Goal: Task Accomplishment & Management: Manage account settings

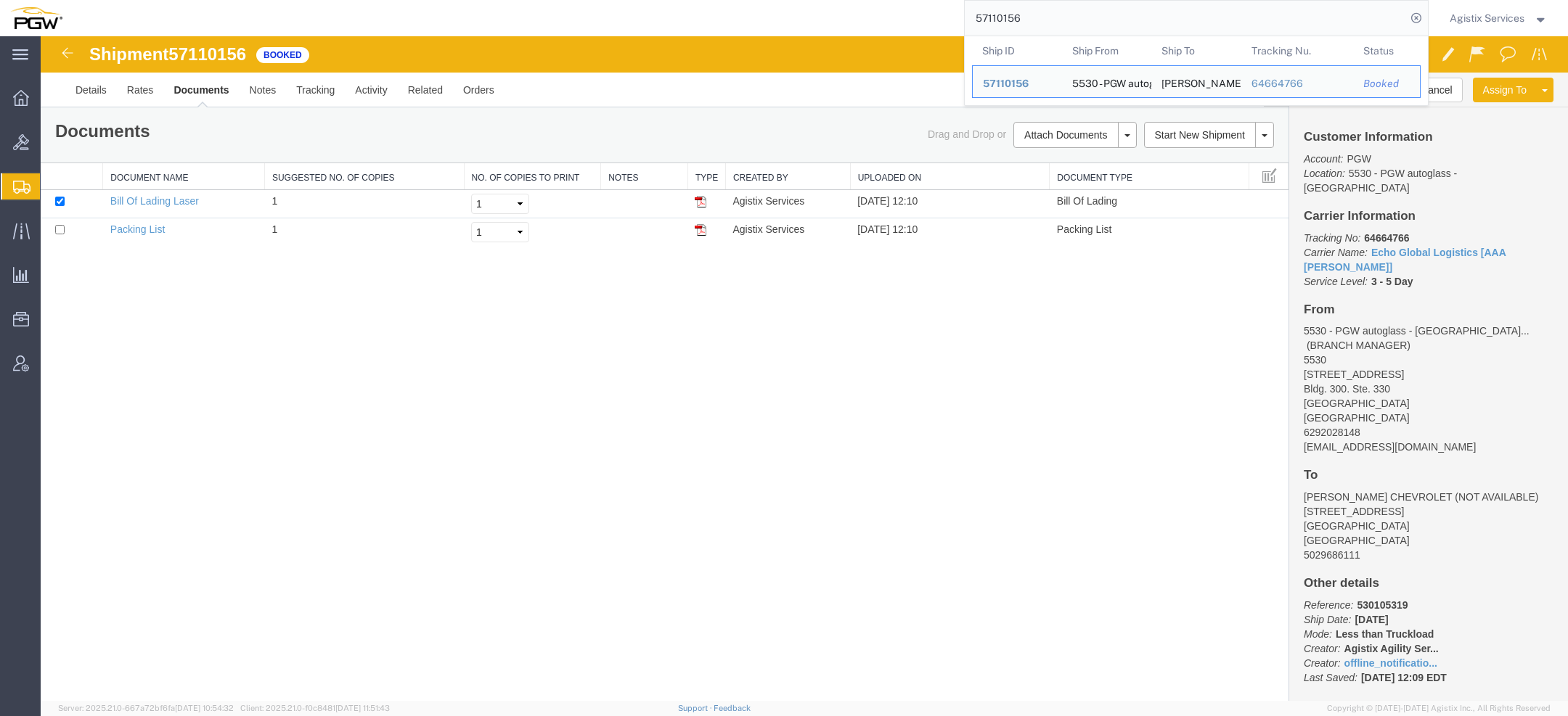
drag, startPoint x: 1052, startPoint y: 23, endPoint x: 893, endPoint y: -18, distance: 164.2
click at [893, 0] on html "main_menu Created with Sketch. Collapse Menu Overview Bids Shipments Shipment M…" at bounding box center [784, 358] width 1568 height 716
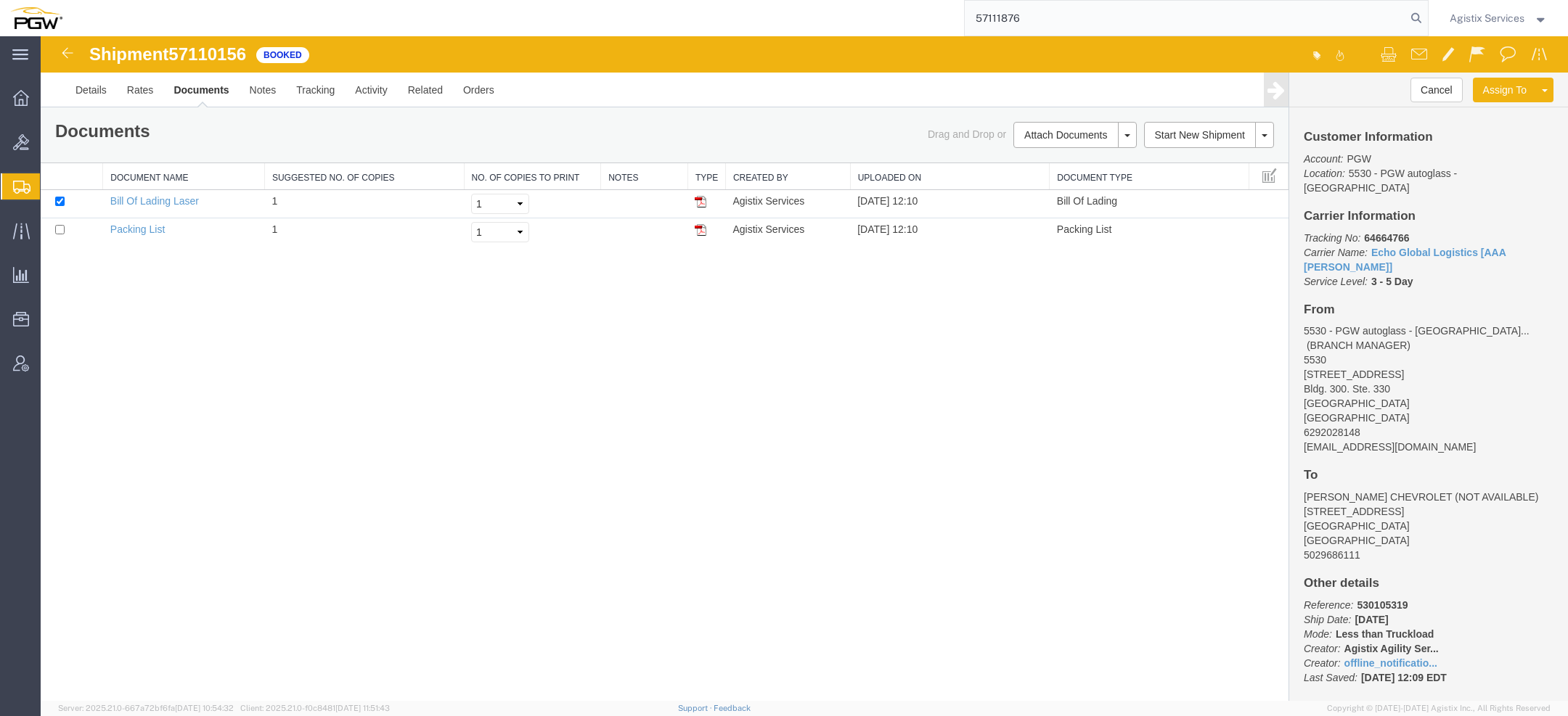
type input "57111876"
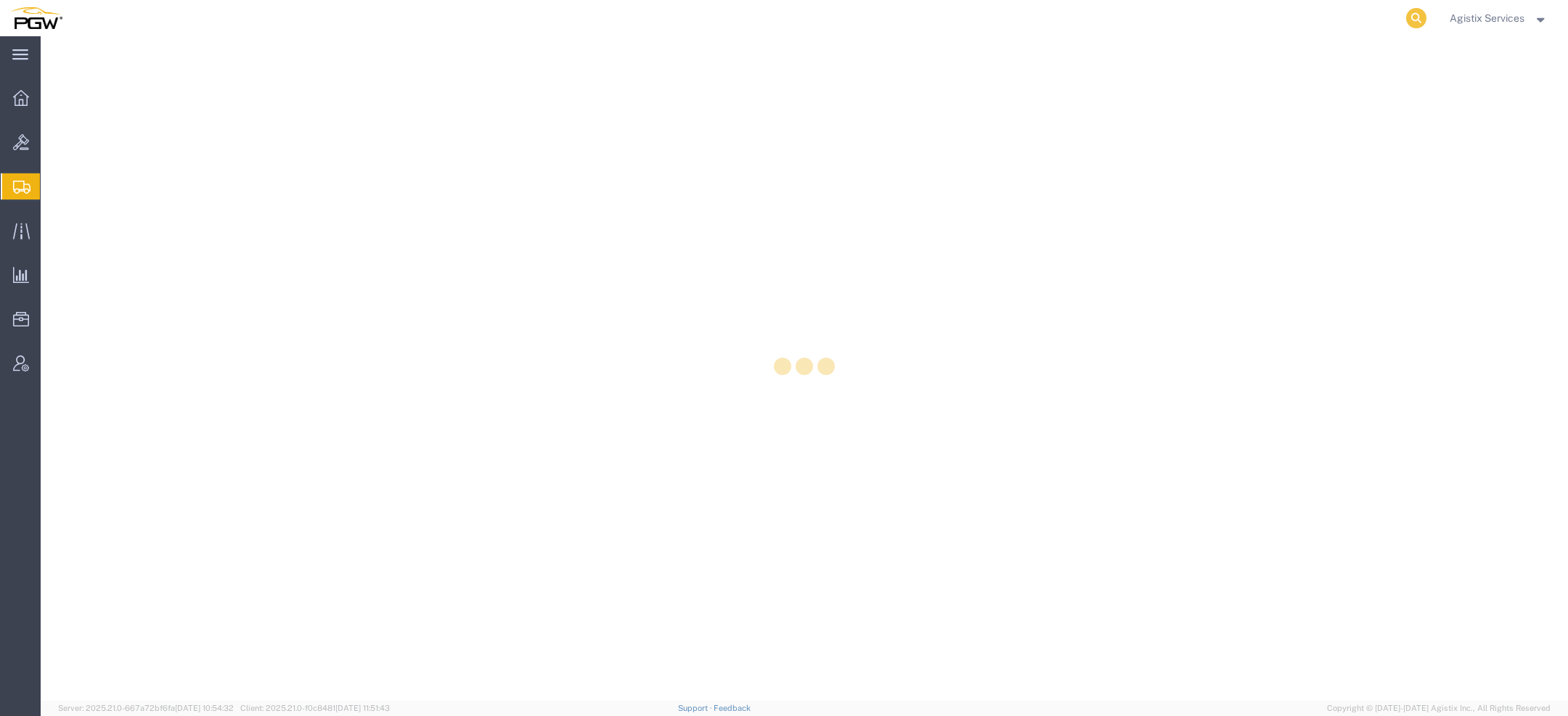
click at [1414, 18] on icon at bounding box center [1416, 18] width 20 height 20
paste input "57111876"
type input "57111876"
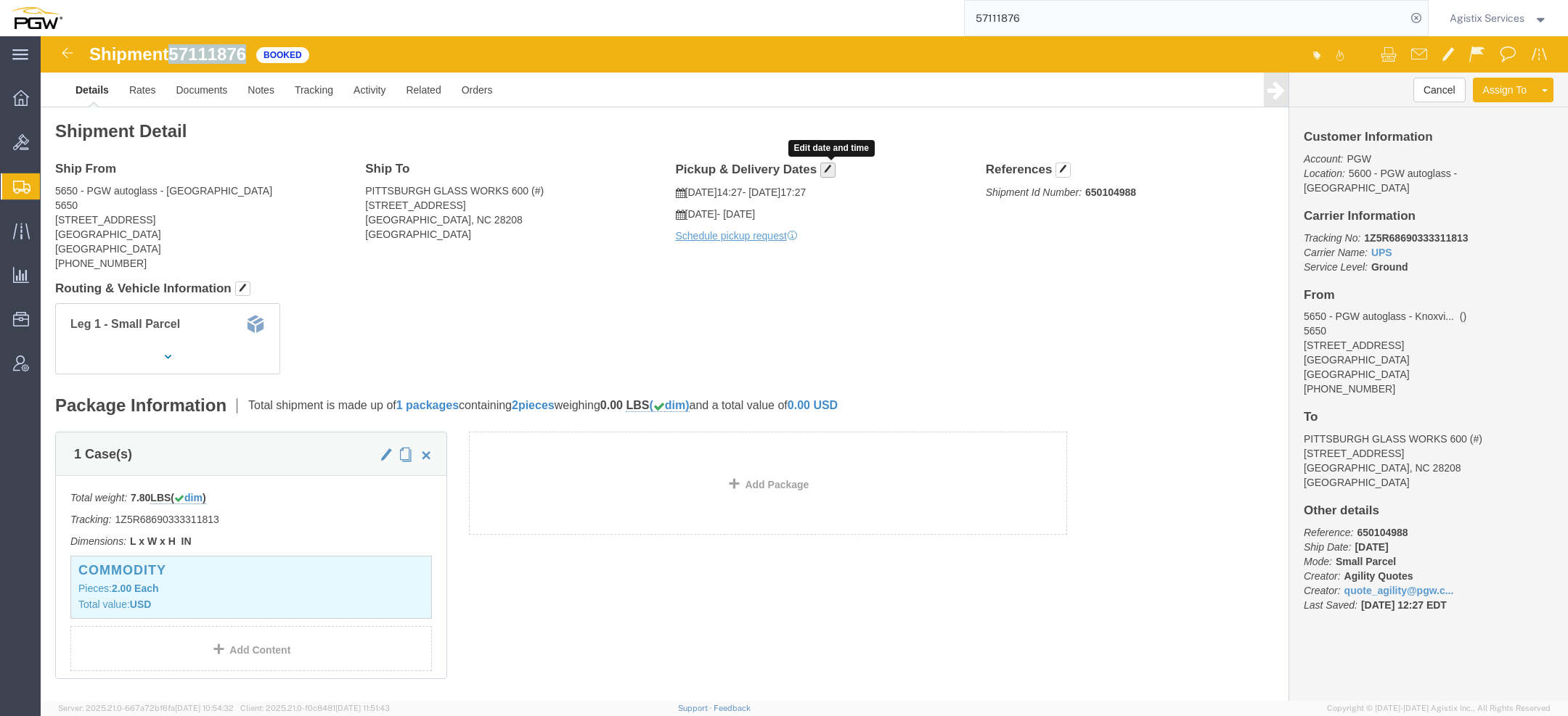
click span "button"
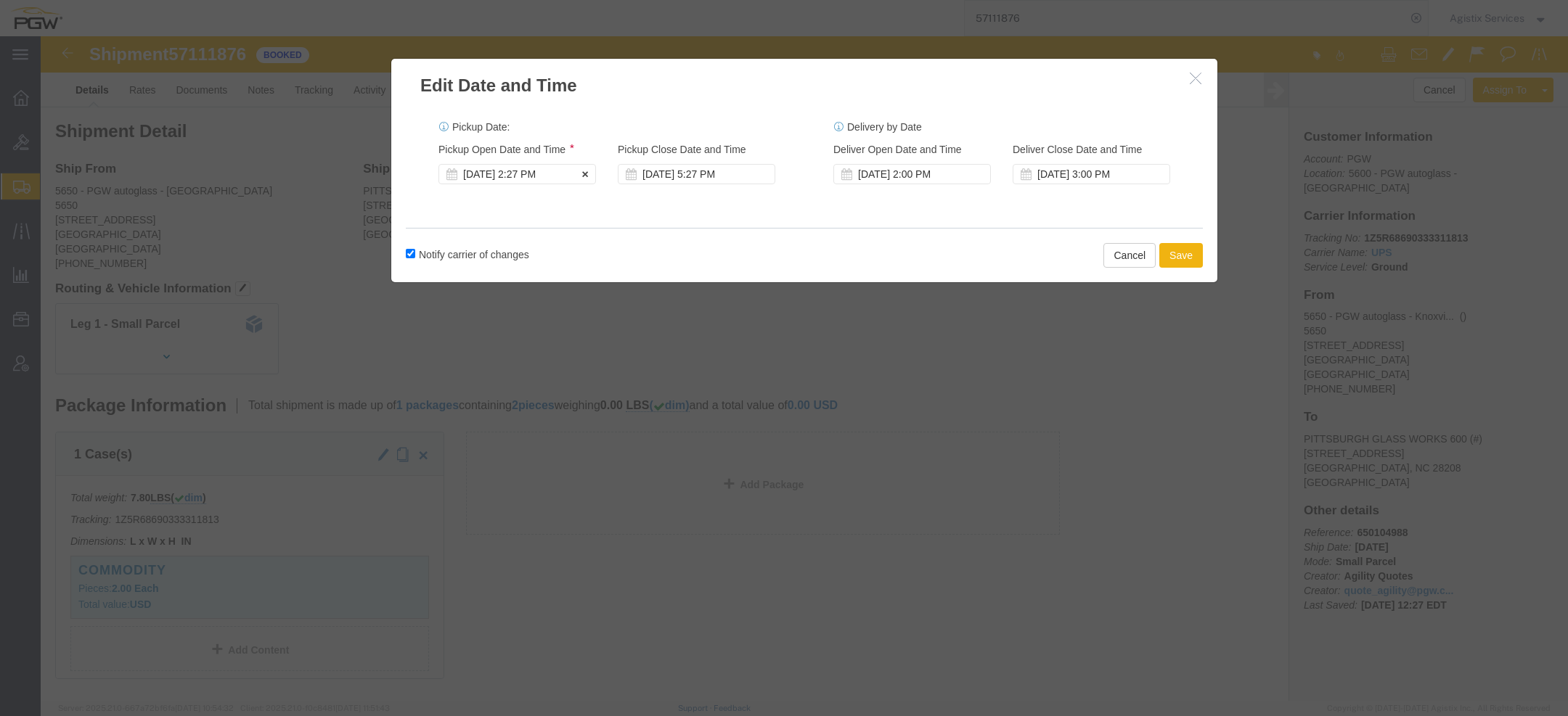
click div "Oct 13 2025 2:27 PM"
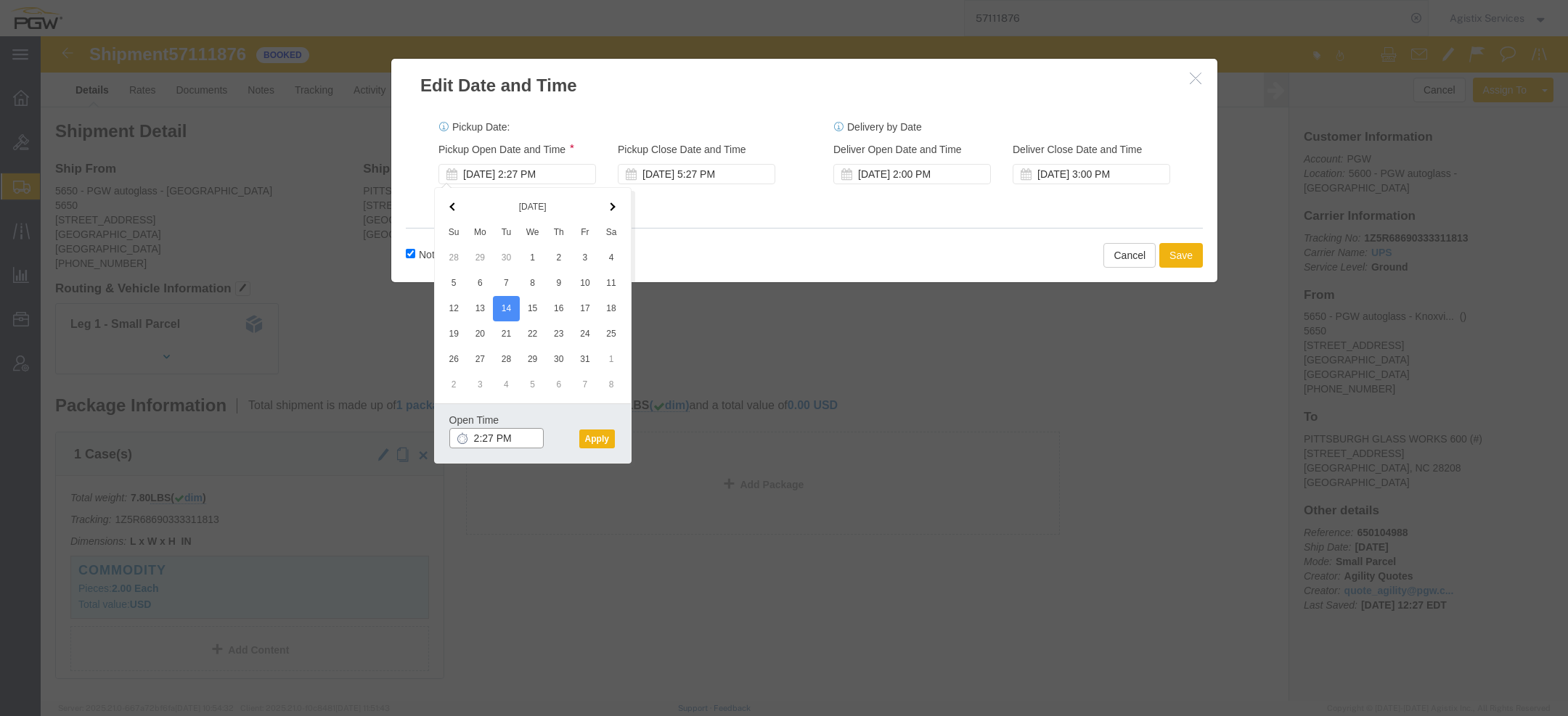
click input "2:27 PM"
type input "10:00 AM"
click button "Apply"
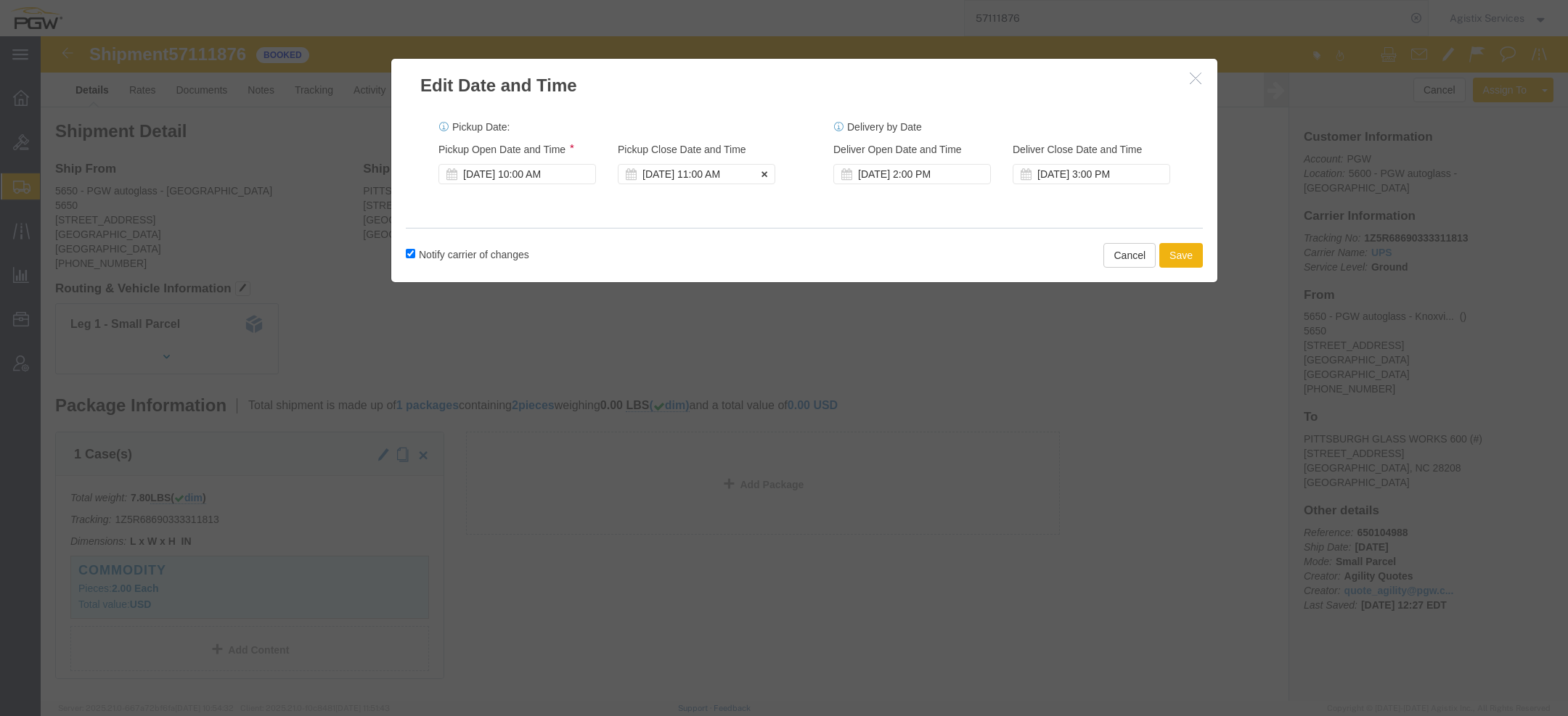
click label "Pickup Close Date and Time"
click div "Oct 14 2025 11:00 AM"
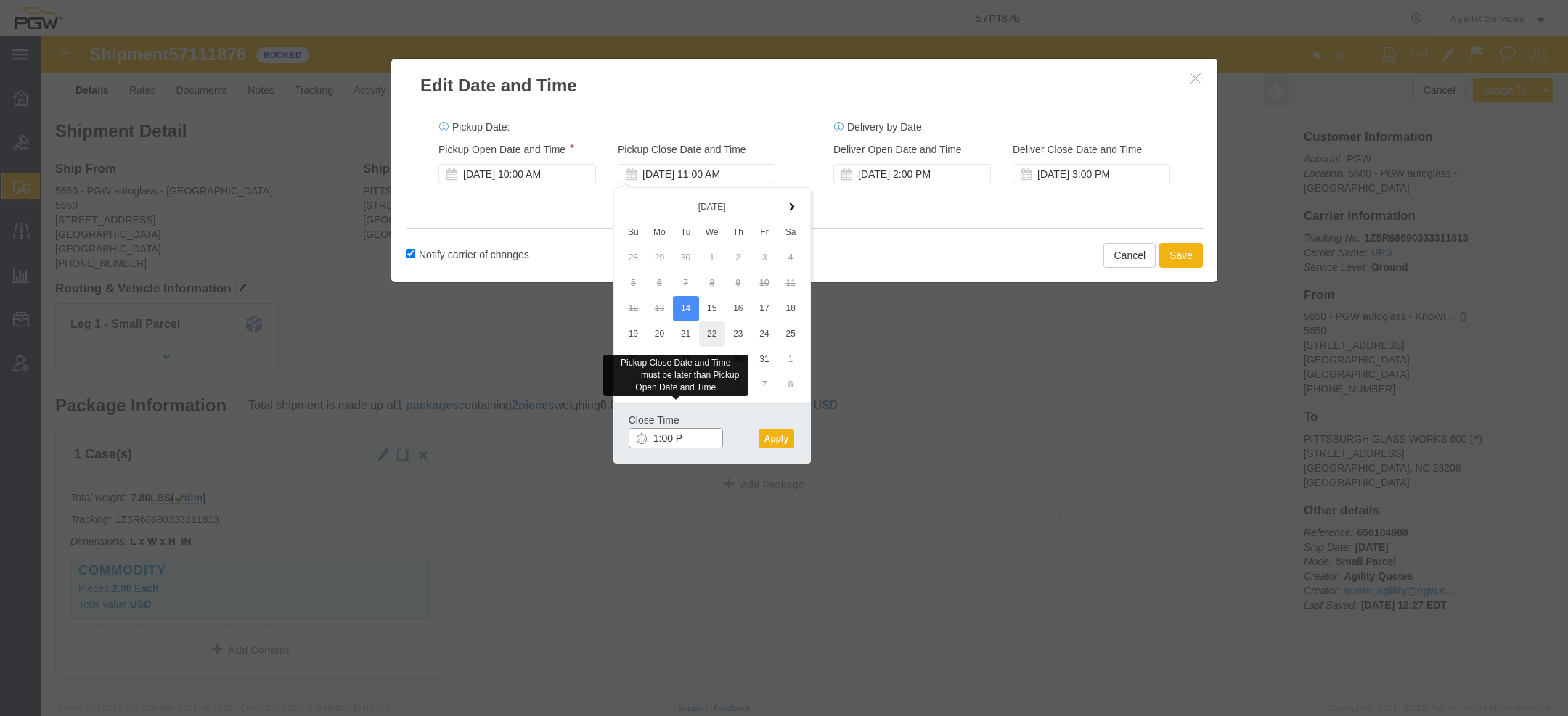
type input "1:00 PM"
click button "Apply"
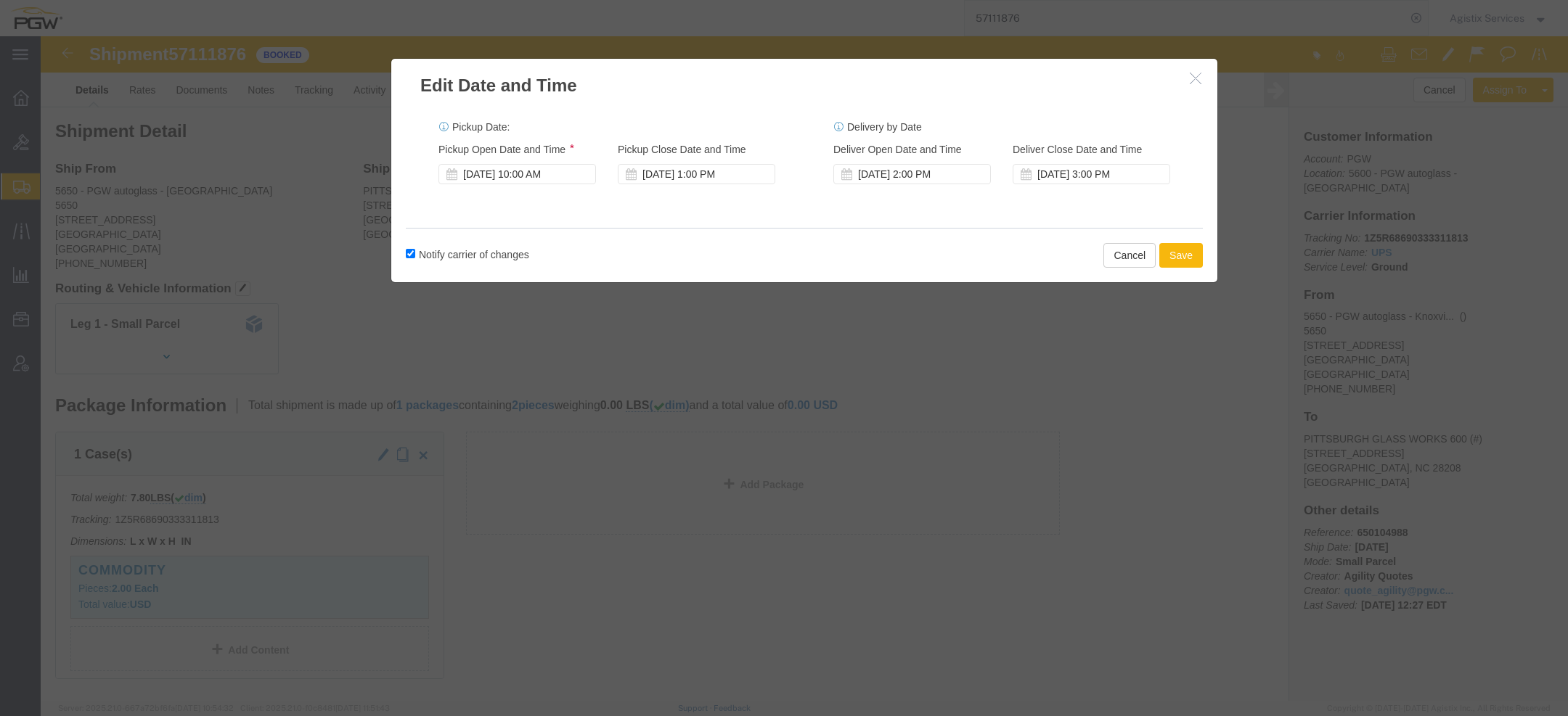
click button "Save"
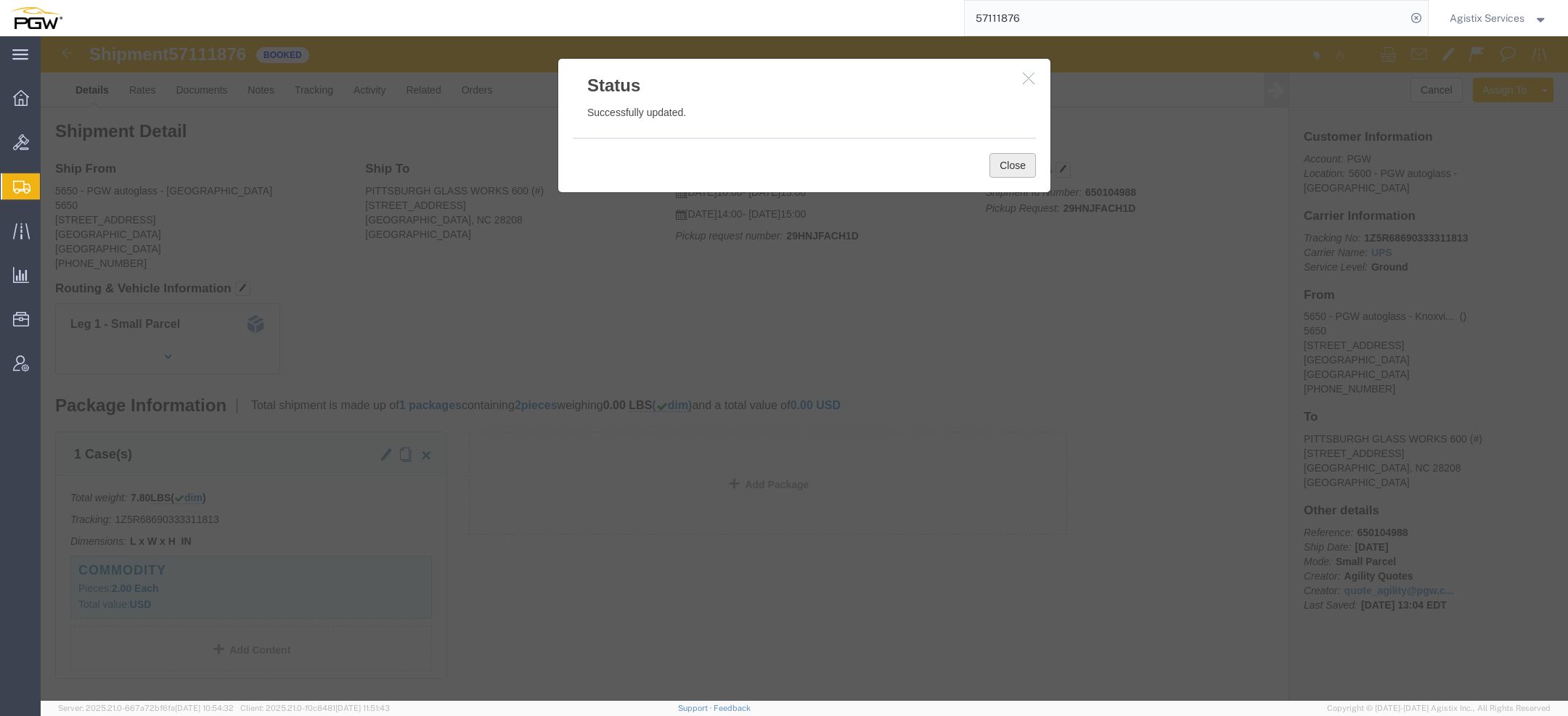
click button "Close"
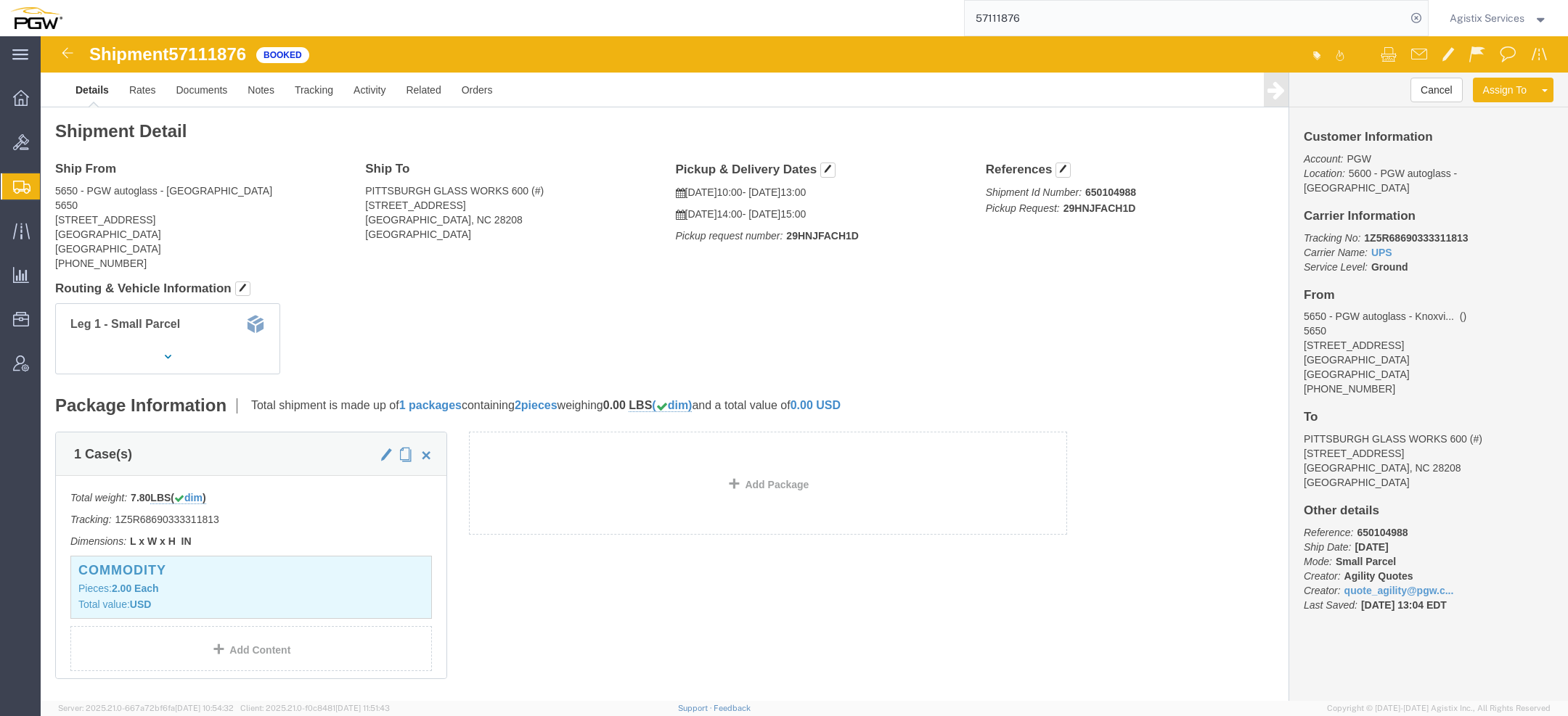
click at [1494, 22] on span "Agistix Services" at bounding box center [1487, 18] width 74 height 16
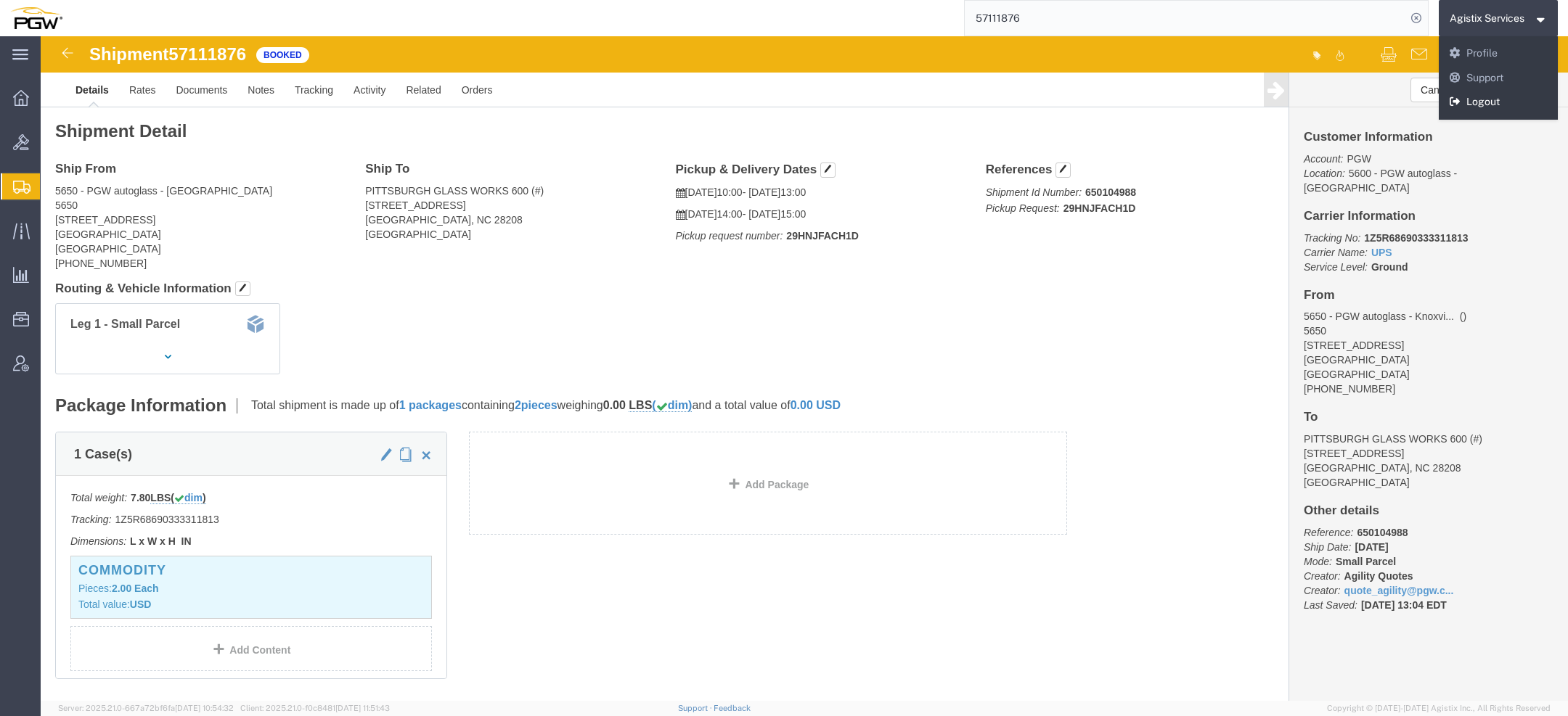
click at [1501, 104] on link "Logout" at bounding box center [1499, 103] width 120 height 25
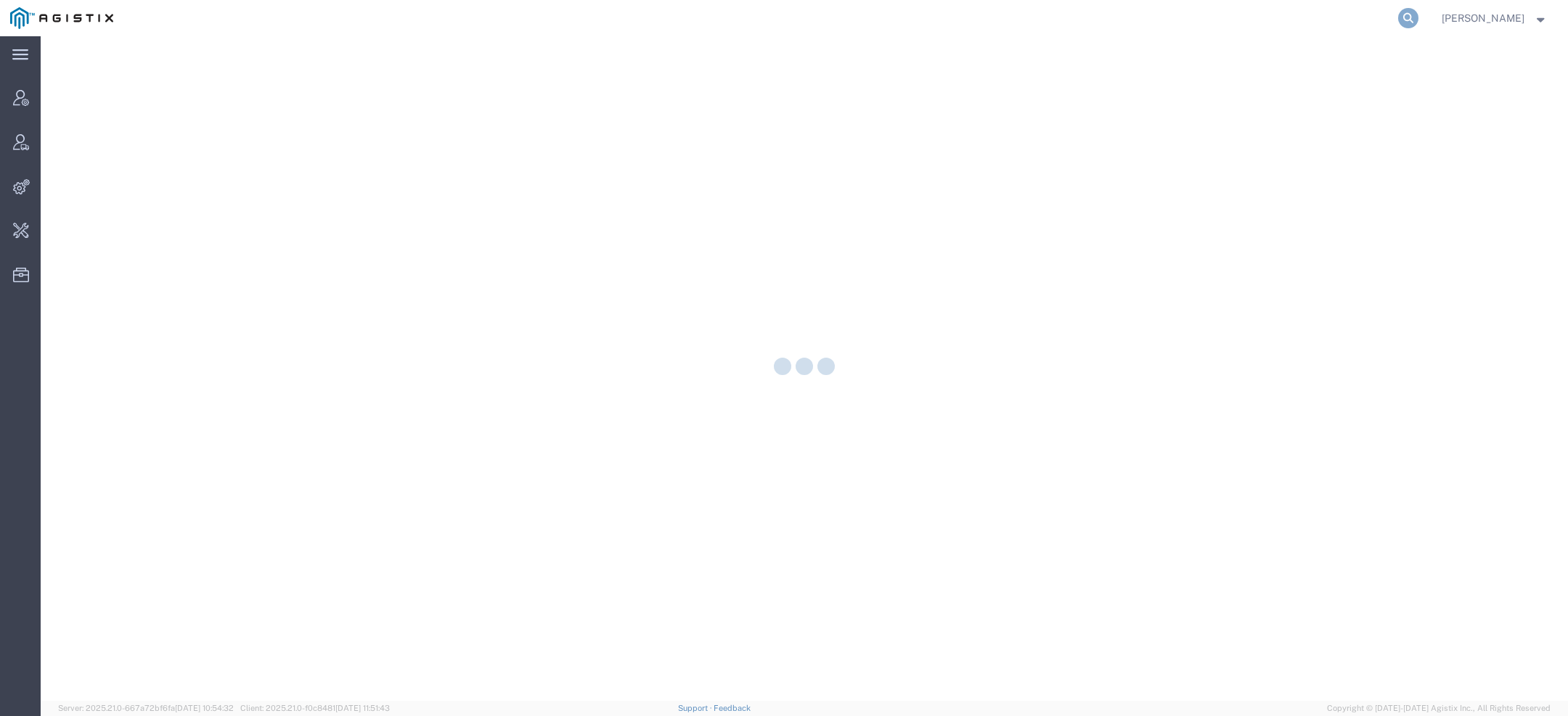
click at [1414, 18] on icon at bounding box center [1408, 18] width 20 height 20
paste input "57108738"
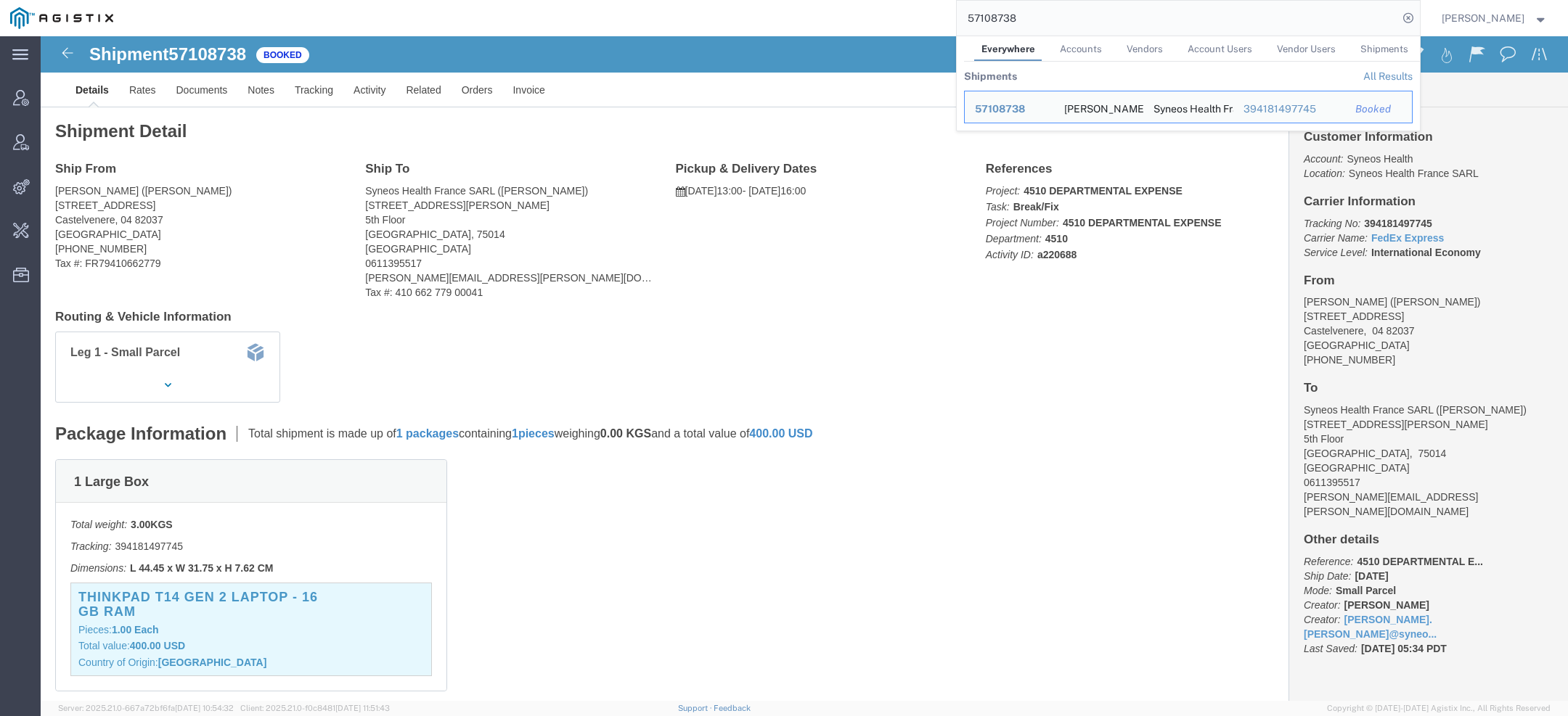
drag, startPoint x: 1033, startPoint y: 28, endPoint x: 839, endPoint y: -29, distance: 202.2
click at [839, 0] on html "main_menu Created with Sketch. Collapse Menu Account Manager Vendor Manager Int…" at bounding box center [784, 358] width 1568 height 716
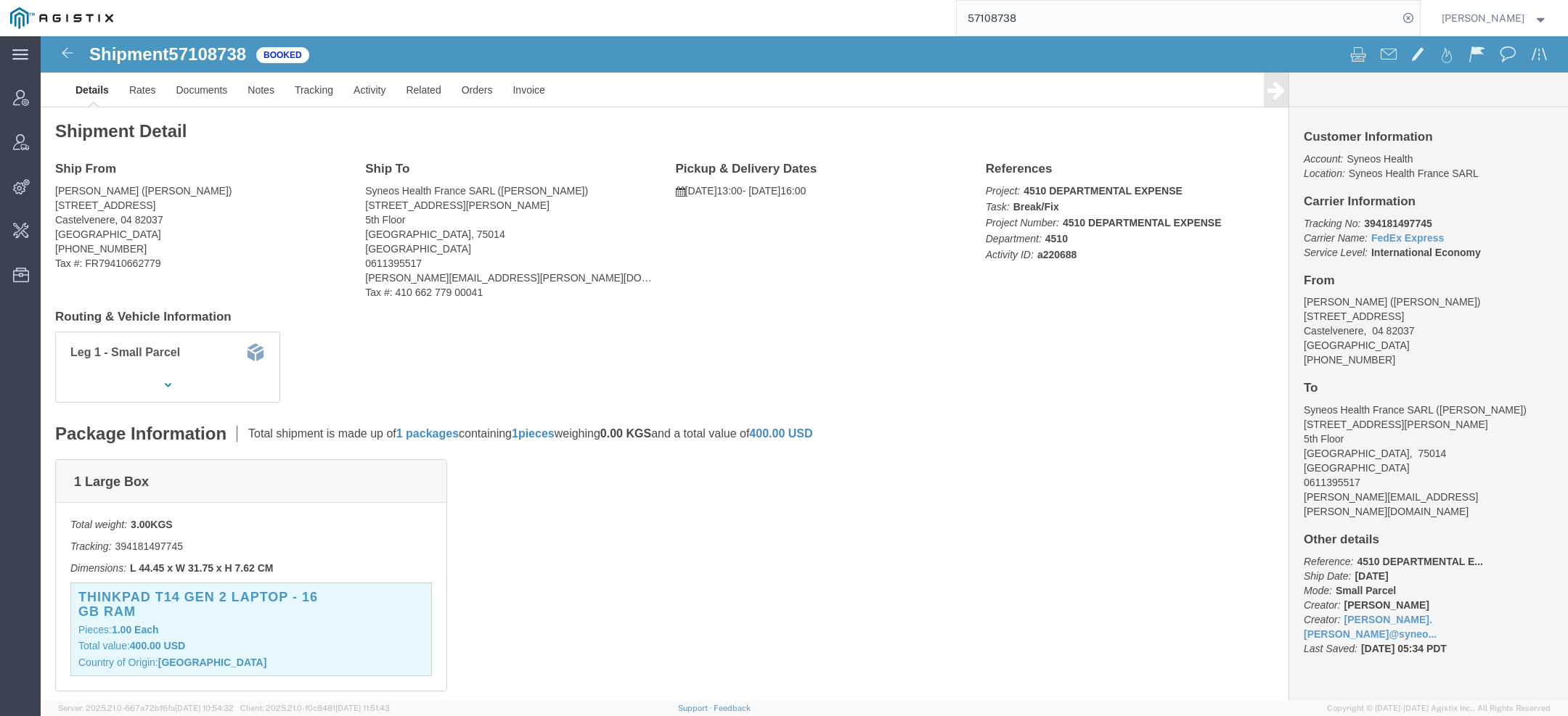
paste input "018219"
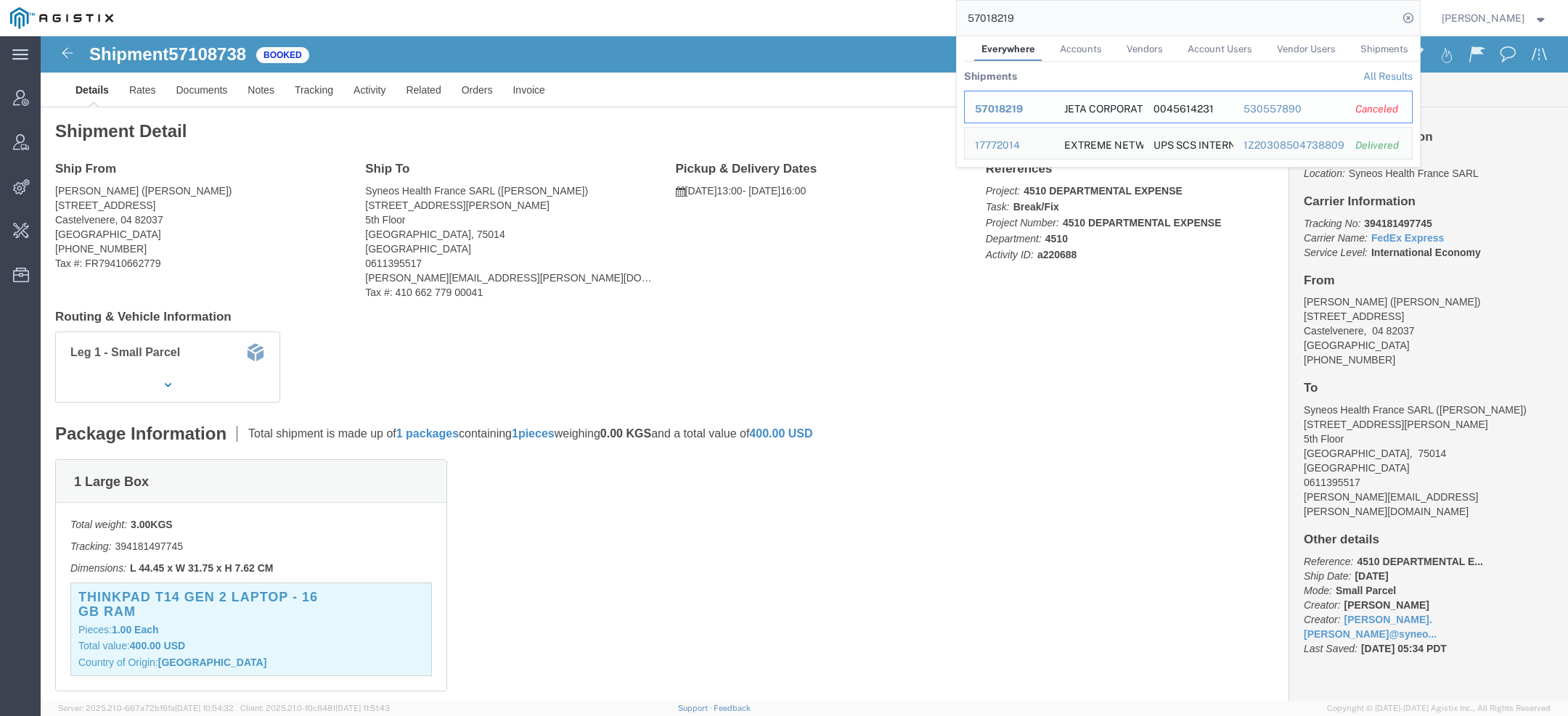
click at [997, 107] on span "57018219" at bounding box center [999, 109] width 48 height 12
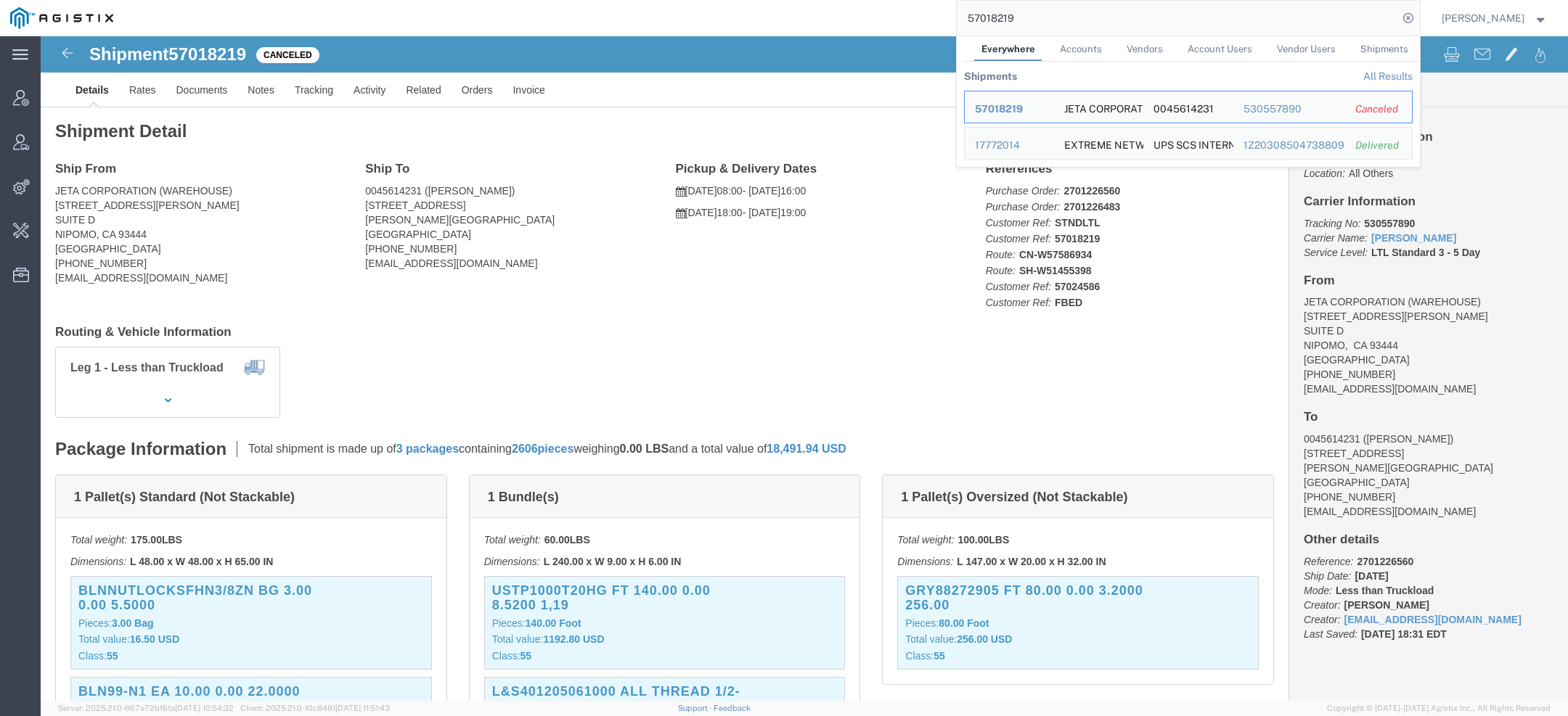
click at [1039, 7] on input "57018219" at bounding box center [1178, 18] width 441 height 35
drag, startPoint x: 1031, startPoint y: 25, endPoint x: 761, endPoint y: -13, distance: 272.7
click at [761, 0] on html "main_menu Created with Sketch. Collapse Menu Account Manager Vendor Manager Int…" at bounding box center [784, 358] width 1568 height 716
paste input "24586"
click at [1005, 104] on span "57024586" at bounding box center [1001, 109] width 53 height 12
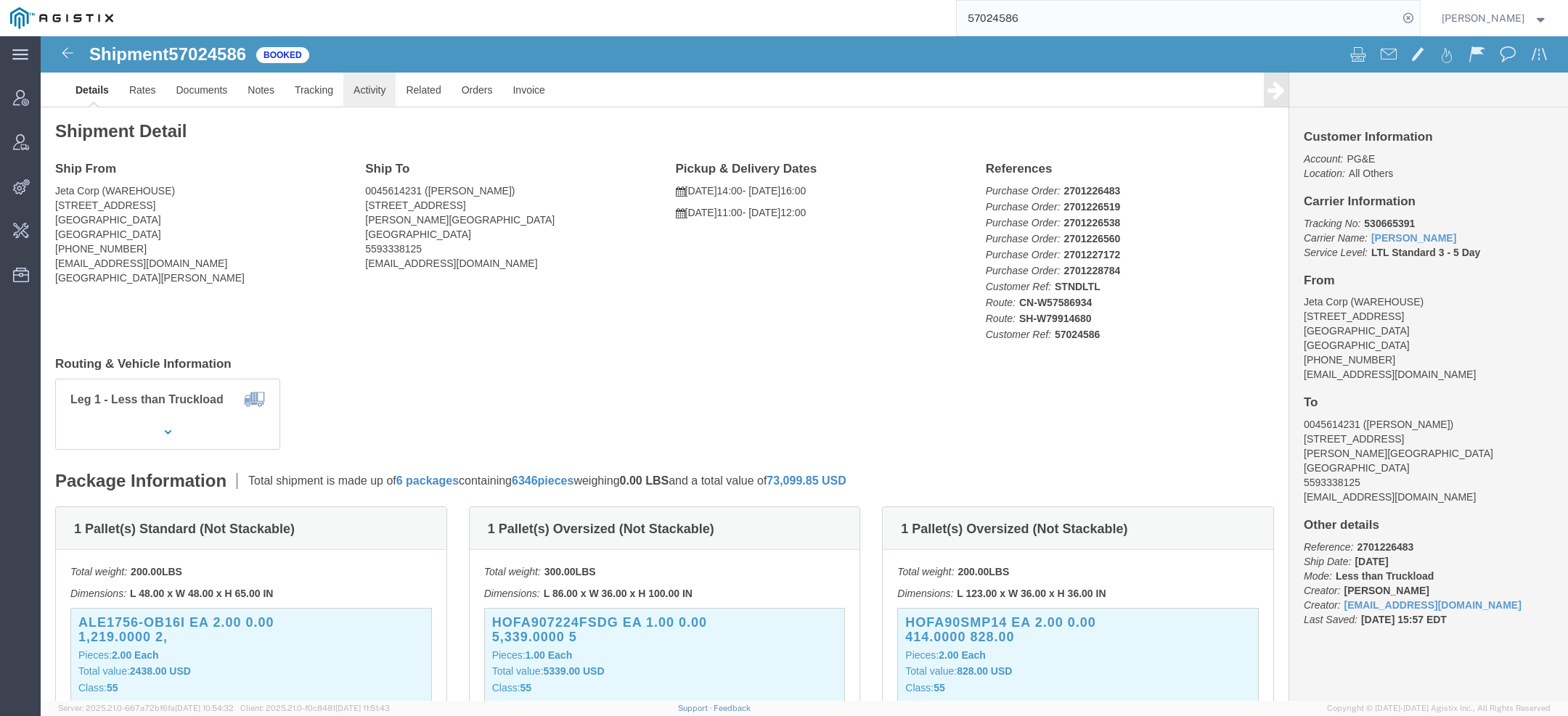
click link "Activity"
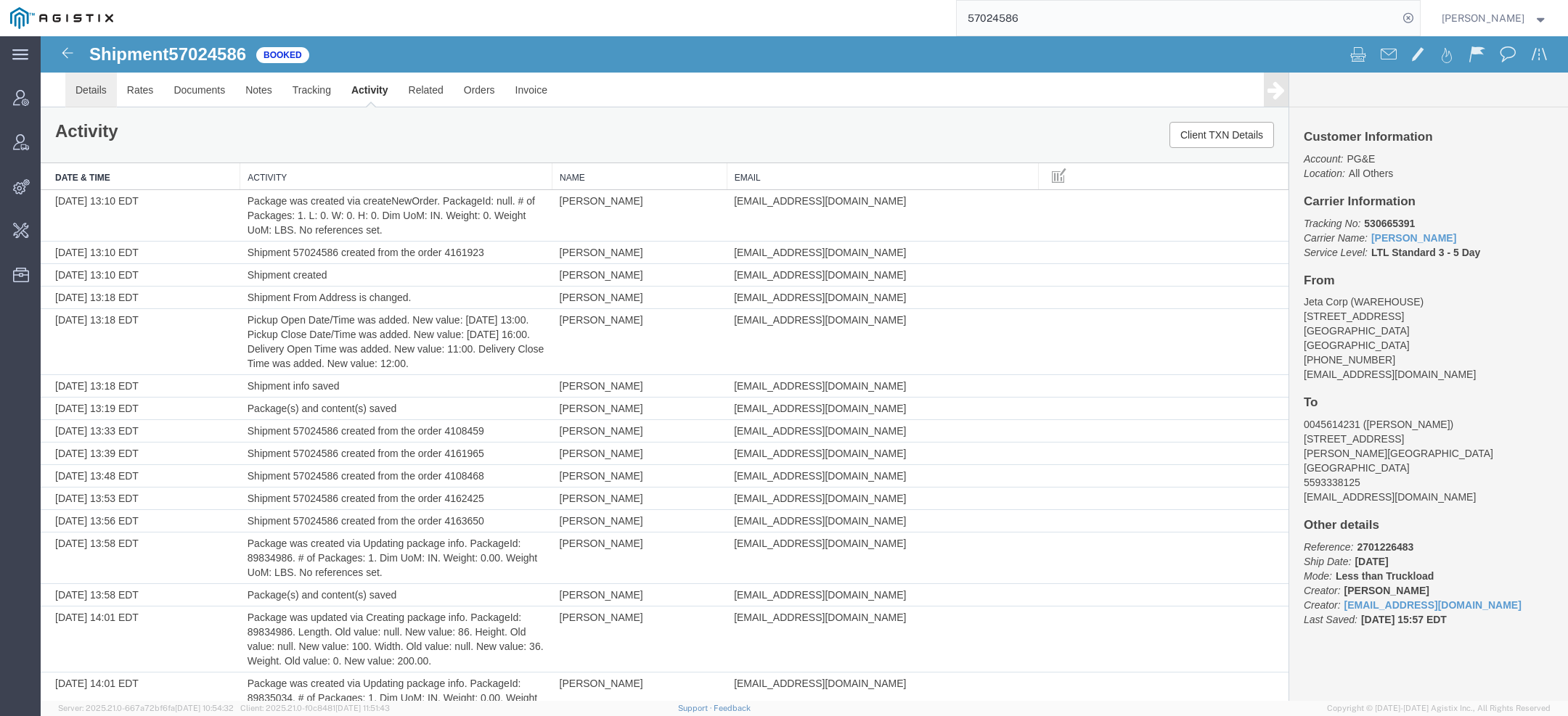
click at [89, 93] on link "Details" at bounding box center [91, 90] width 52 height 35
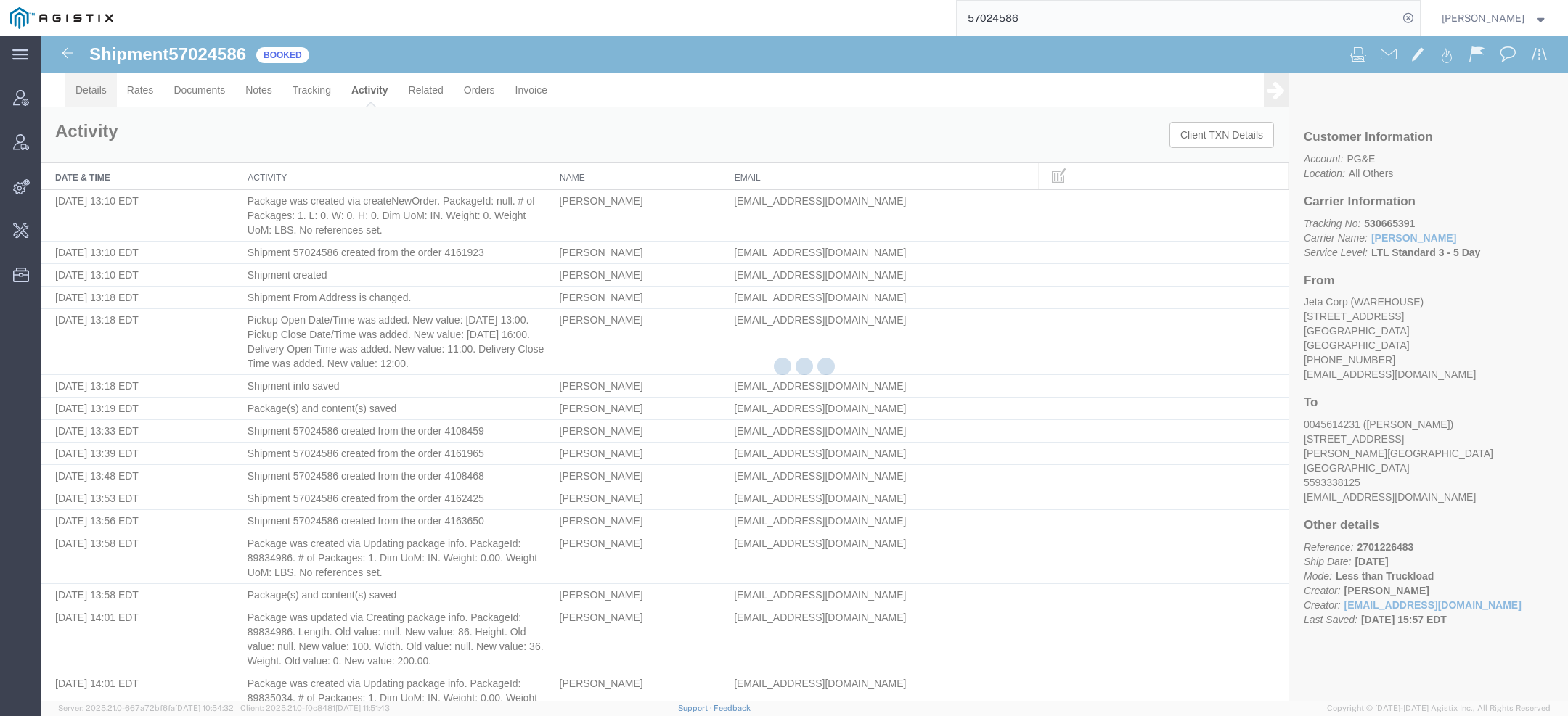
click at [41, 36] on div at bounding box center [41, 36] width 0 height 0
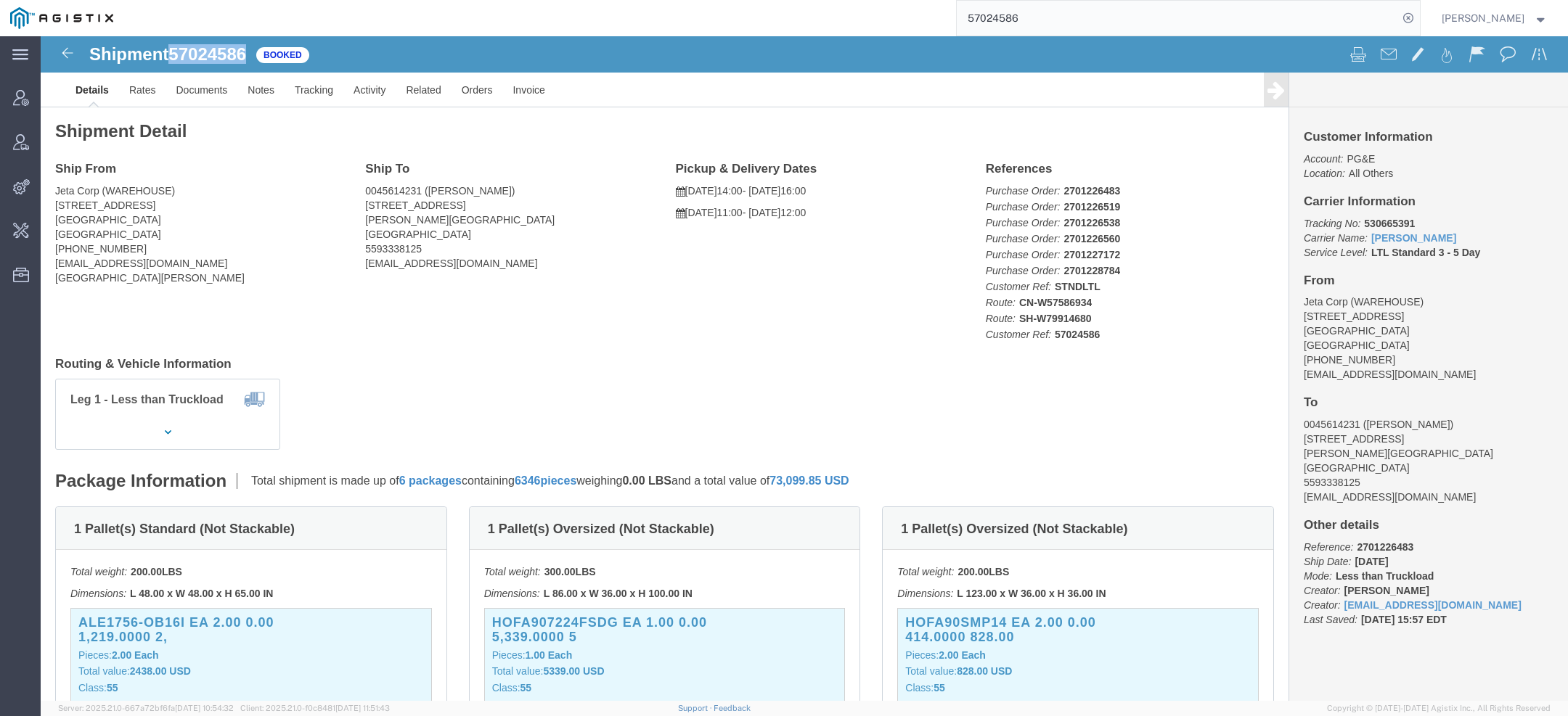
click b "530665391"
click at [1112, 4] on input "57024586" at bounding box center [1178, 18] width 441 height 35
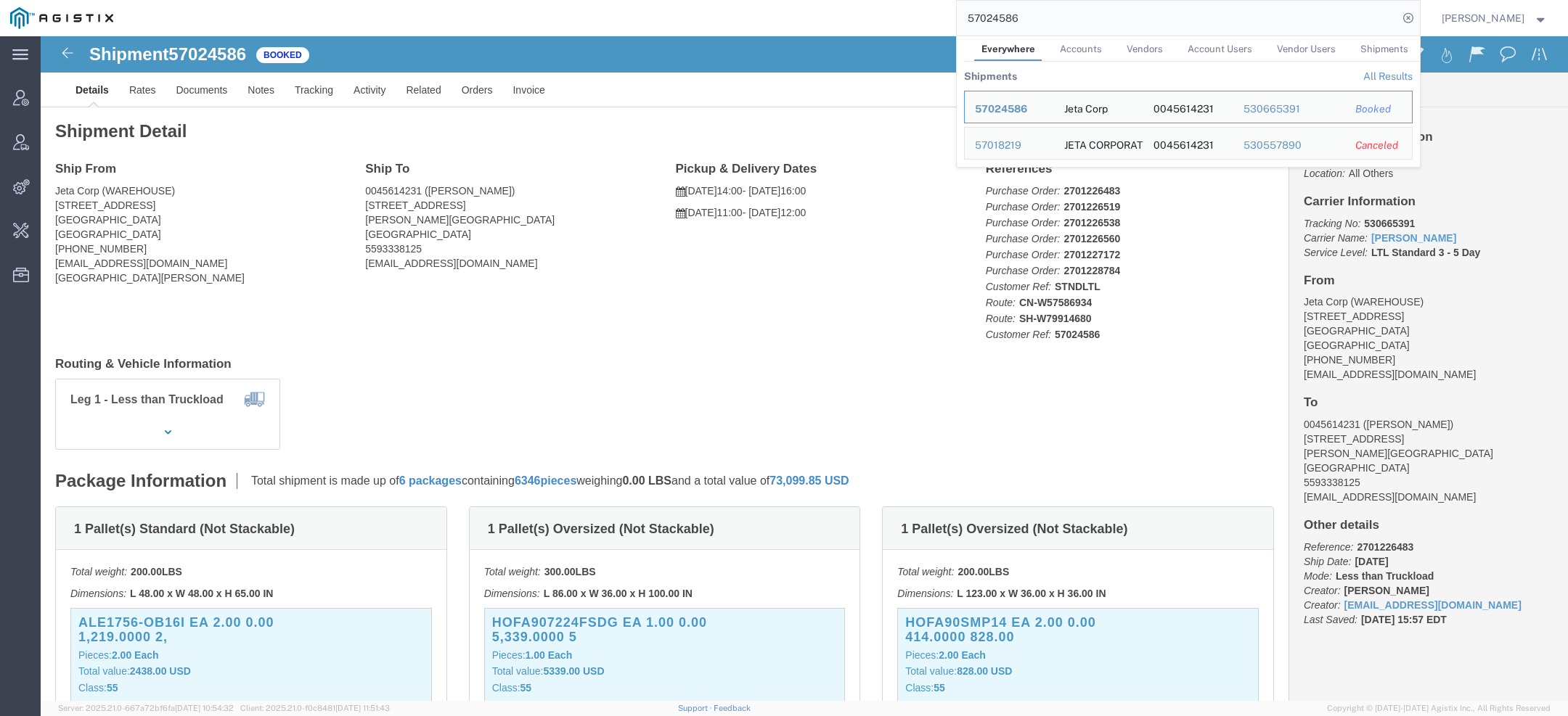
click div "Shipment Detail Ship From Jeta Corp (WAREHOUSE) 540 Lindon Ln., Suite D Nipomo,…"
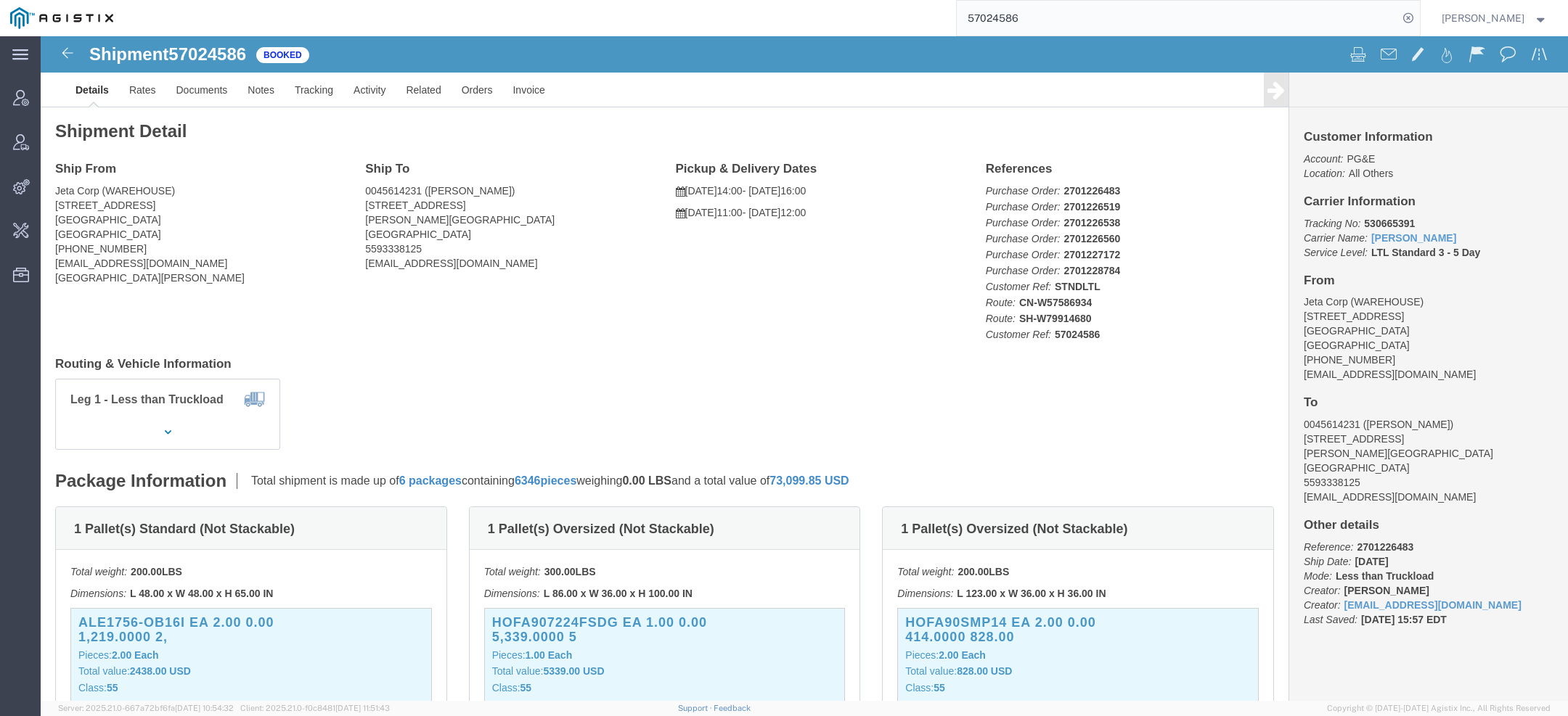
click b "530665391"
copy b "530665391"
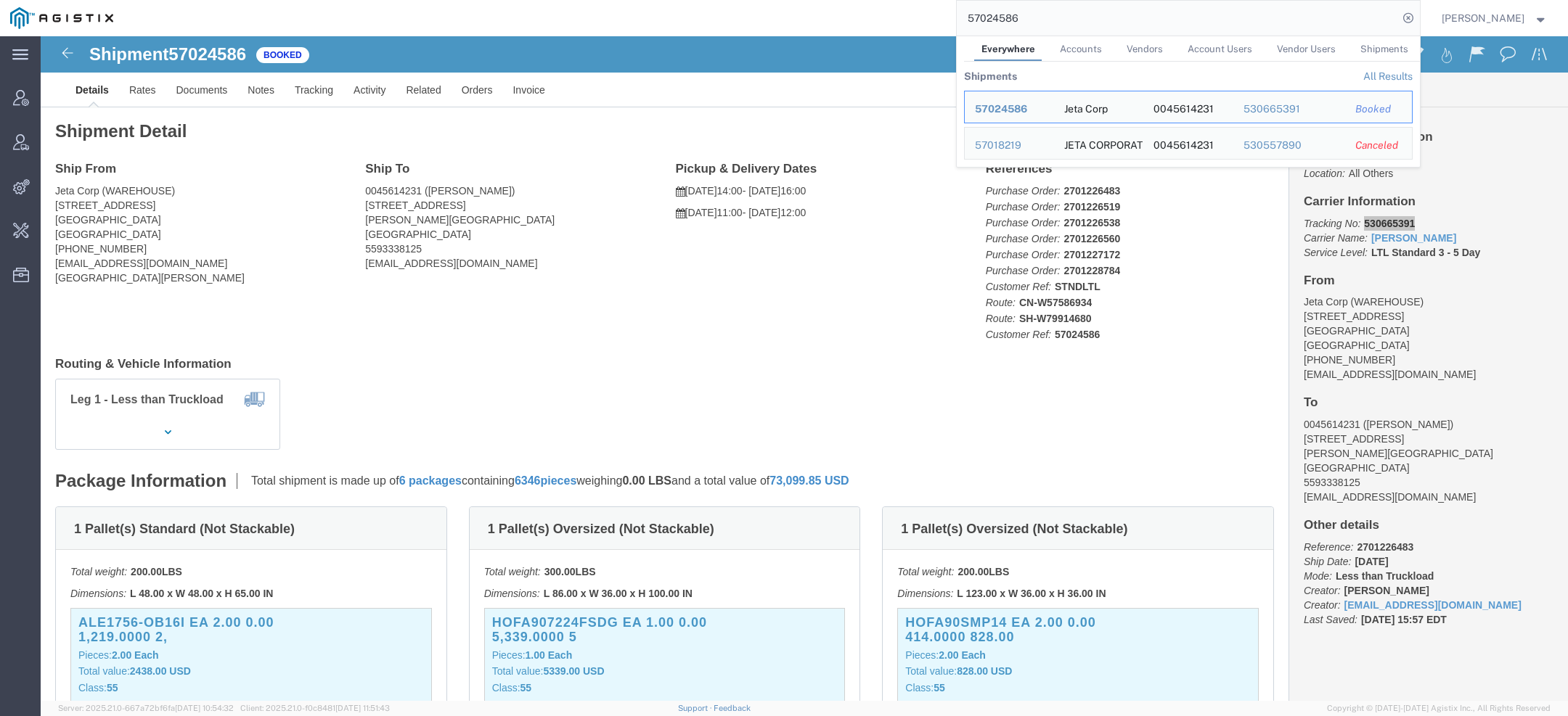
drag, startPoint x: 1052, startPoint y: 25, endPoint x: 774, endPoint y: -76, distance: 295.8
click at [774, 0] on html "main_menu Created with Sketch. Collapse Menu Account Manager Vendor Manager Int…" at bounding box center [784, 358] width 1568 height 716
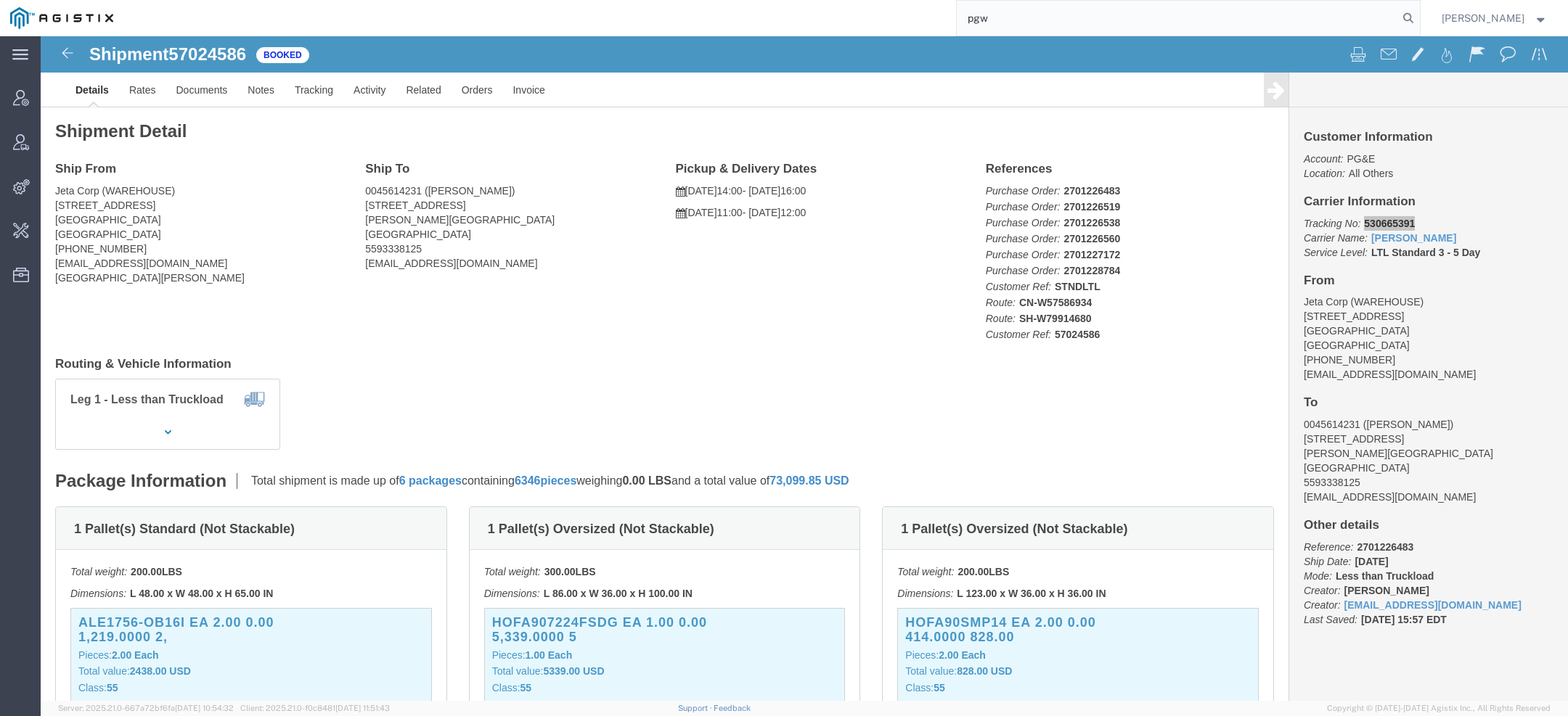
type input "pgw"
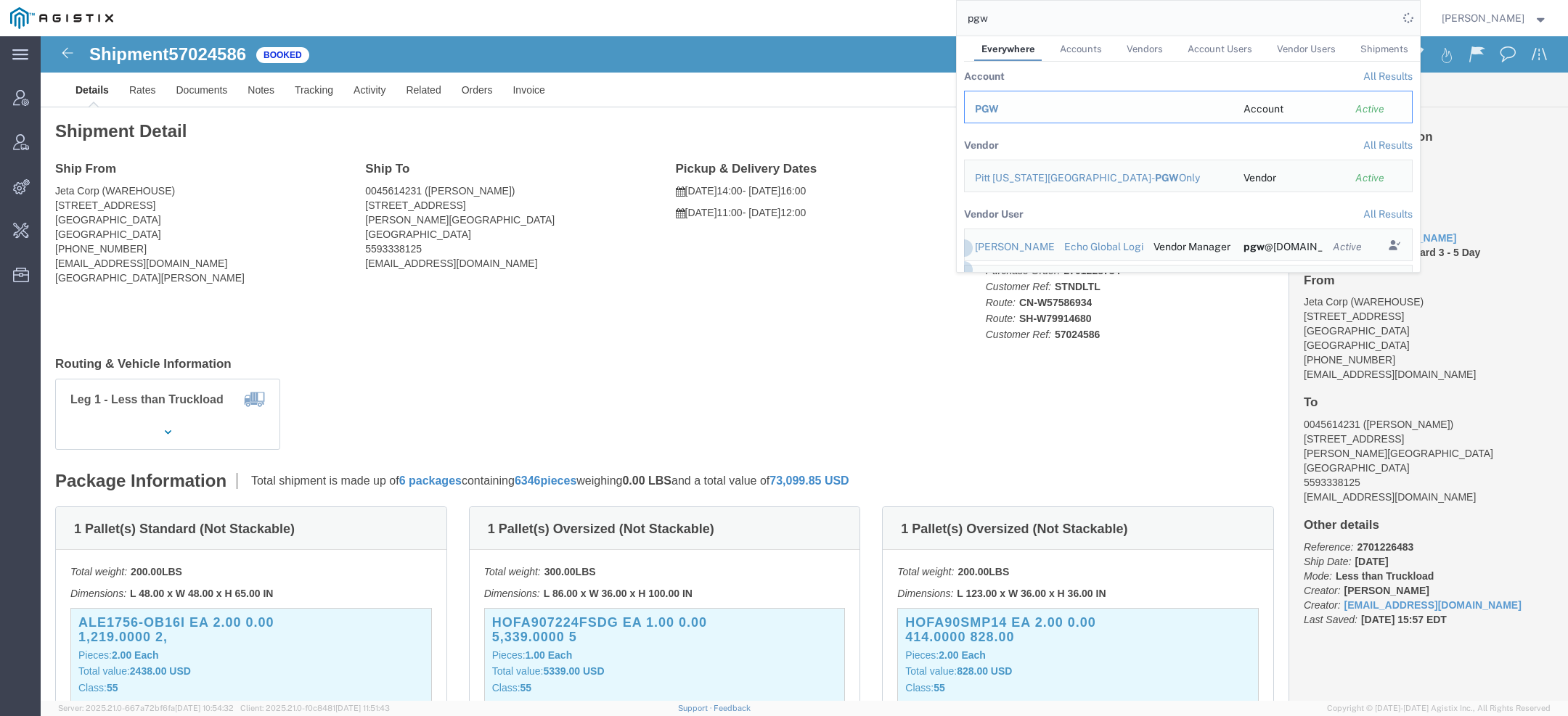
drag, startPoint x: 1014, startPoint y: 109, endPoint x: 974, endPoint y: 73, distance: 53.8
click at [1014, 109] on div "PGW" at bounding box center [1099, 109] width 248 height 15
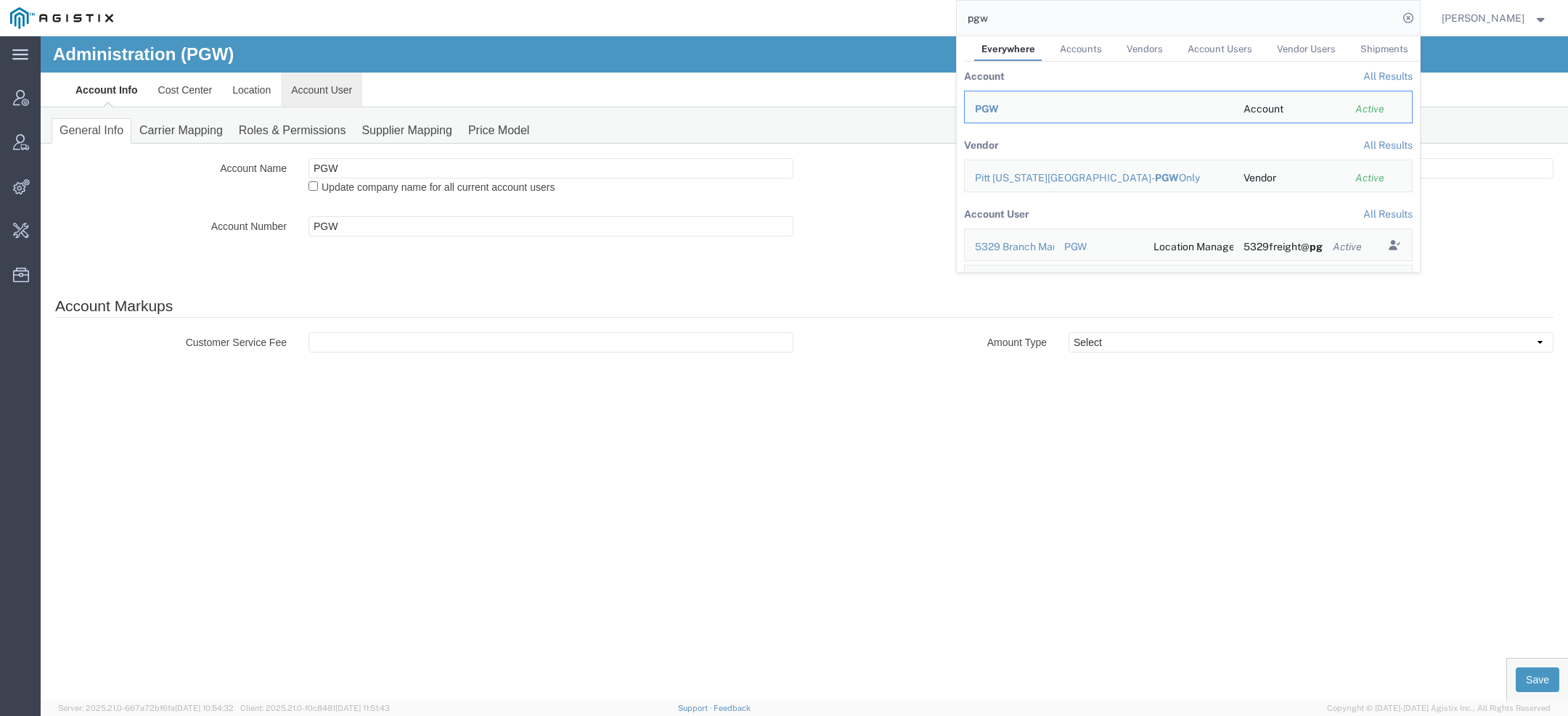
click at [340, 100] on link "Account User" at bounding box center [321, 90] width 81 height 35
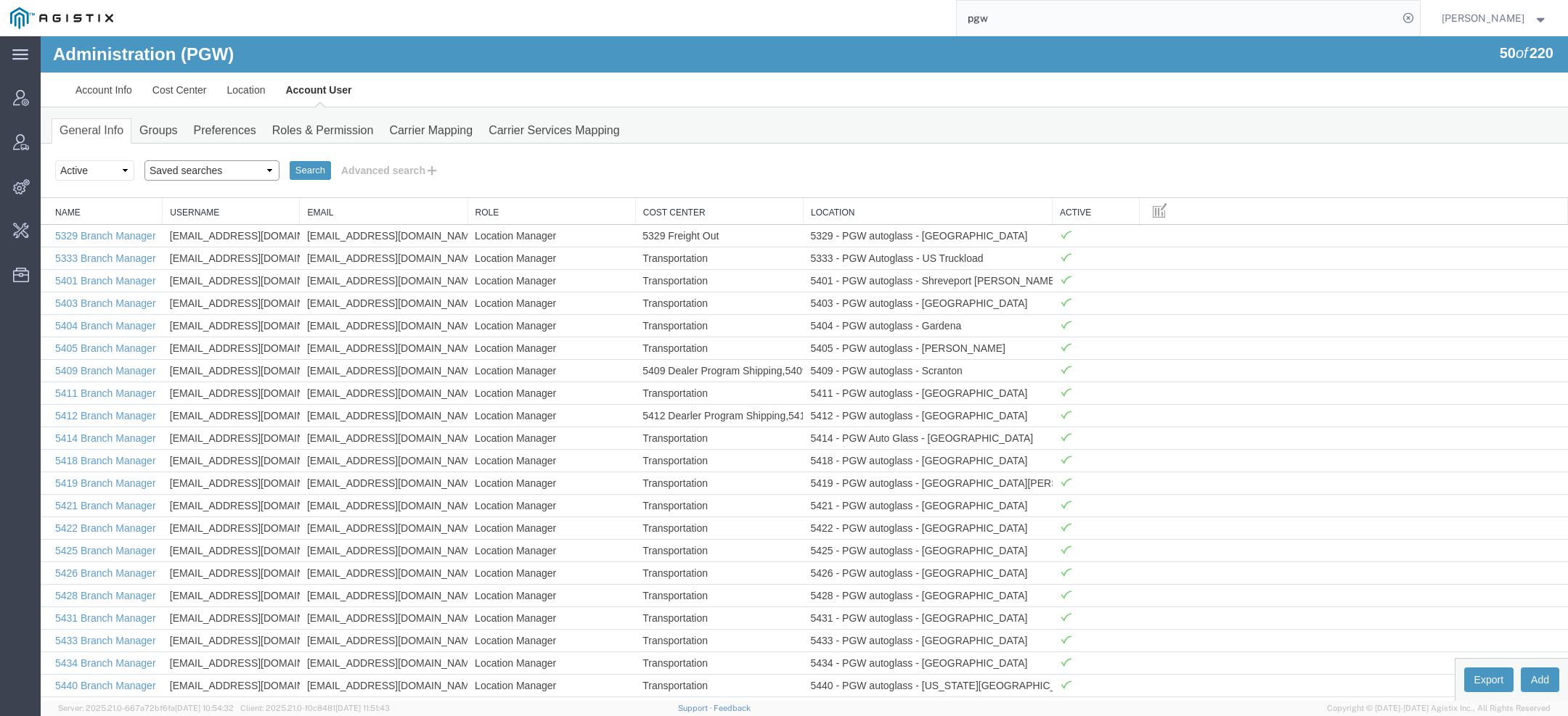
click at [189, 168] on select "Saved searches Exclude Branch Manager Jason Offline user" at bounding box center [212, 170] width 135 height 20
select select "Offline user"
click at [145, 160] on select "Saved searches Exclude Branch Manager Jason Offline user" at bounding box center [212, 170] width 135 height 20
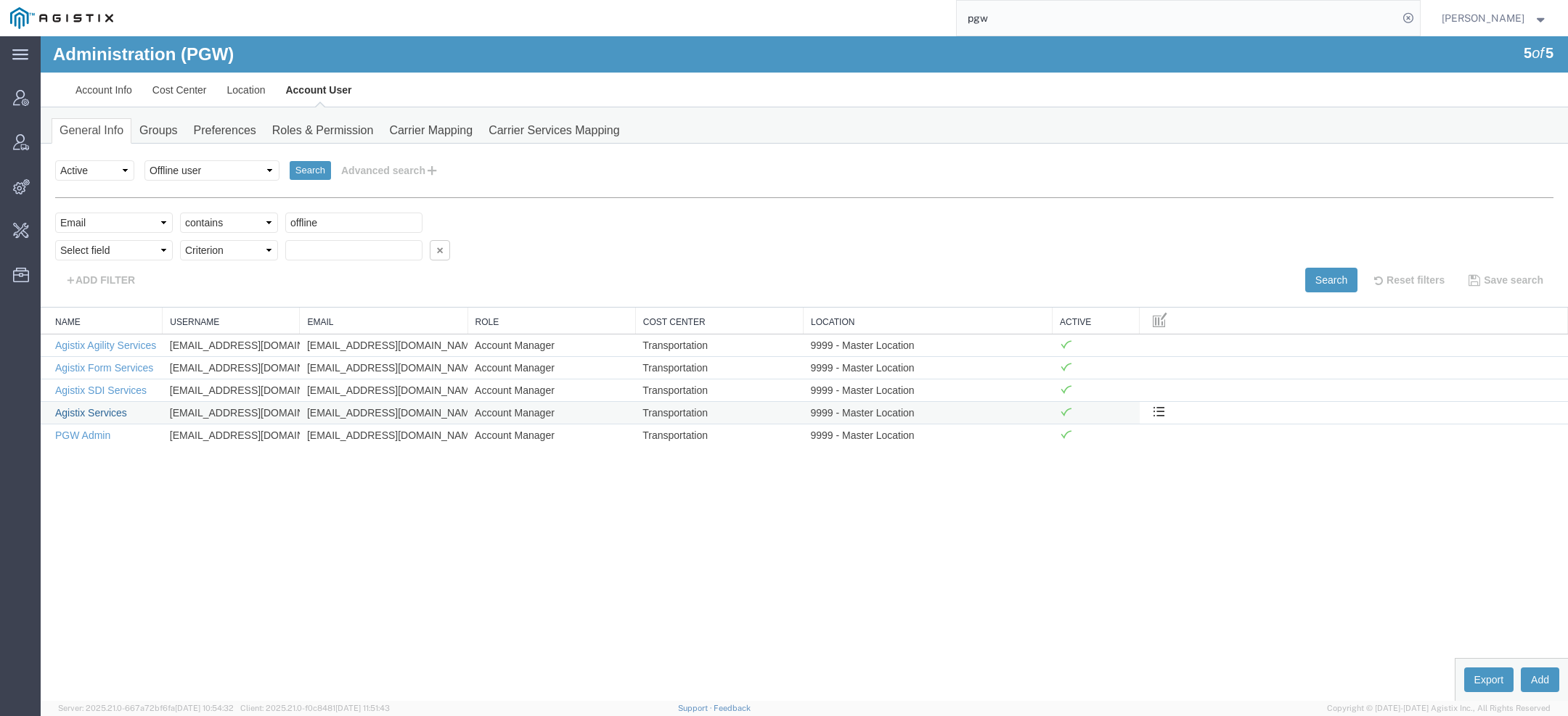
click at [108, 416] on td "Agistix Services" at bounding box center [102, 412] width 122 height 23
click at [108, 407] on link "Agistix Services" at bounding box center [91, 413] width 72 height 12
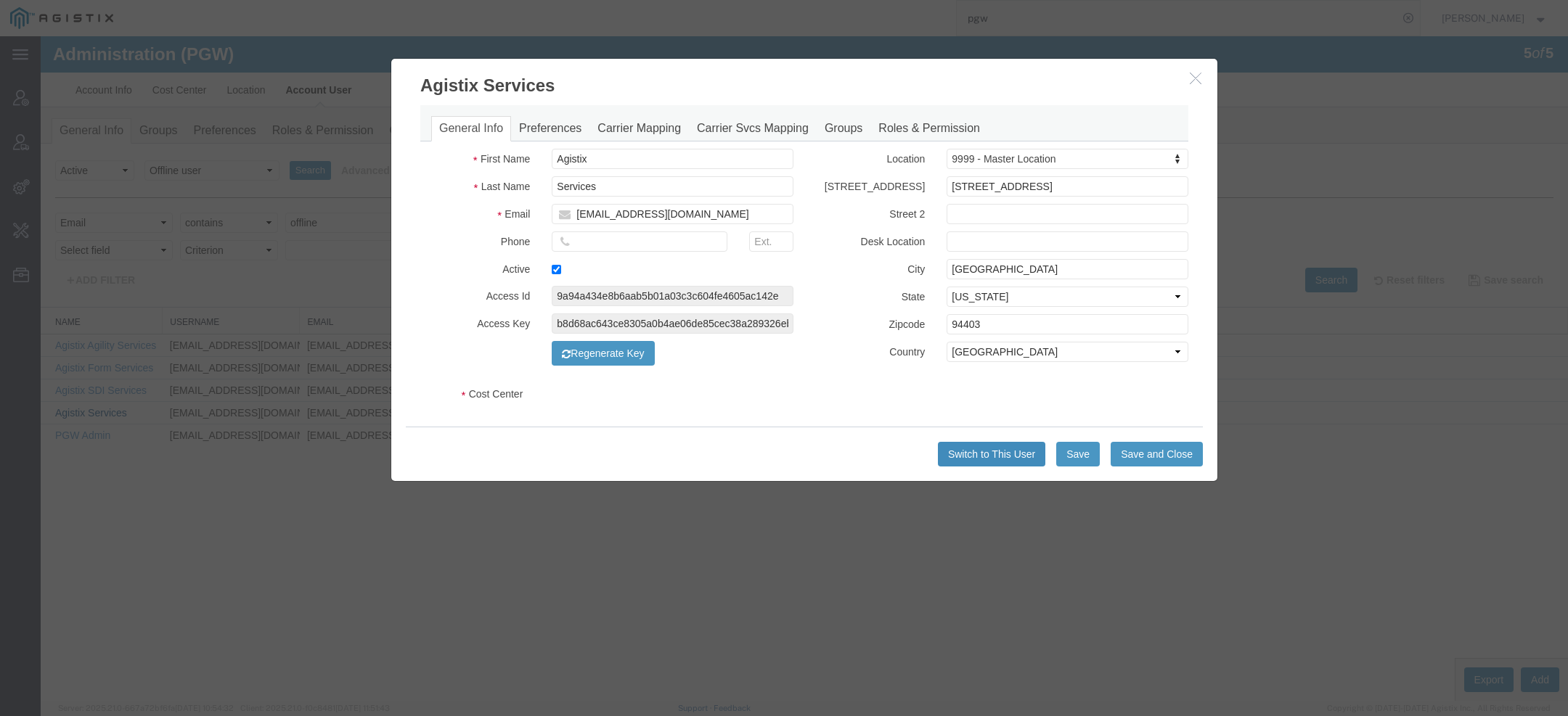
select select "COSTCENTER"
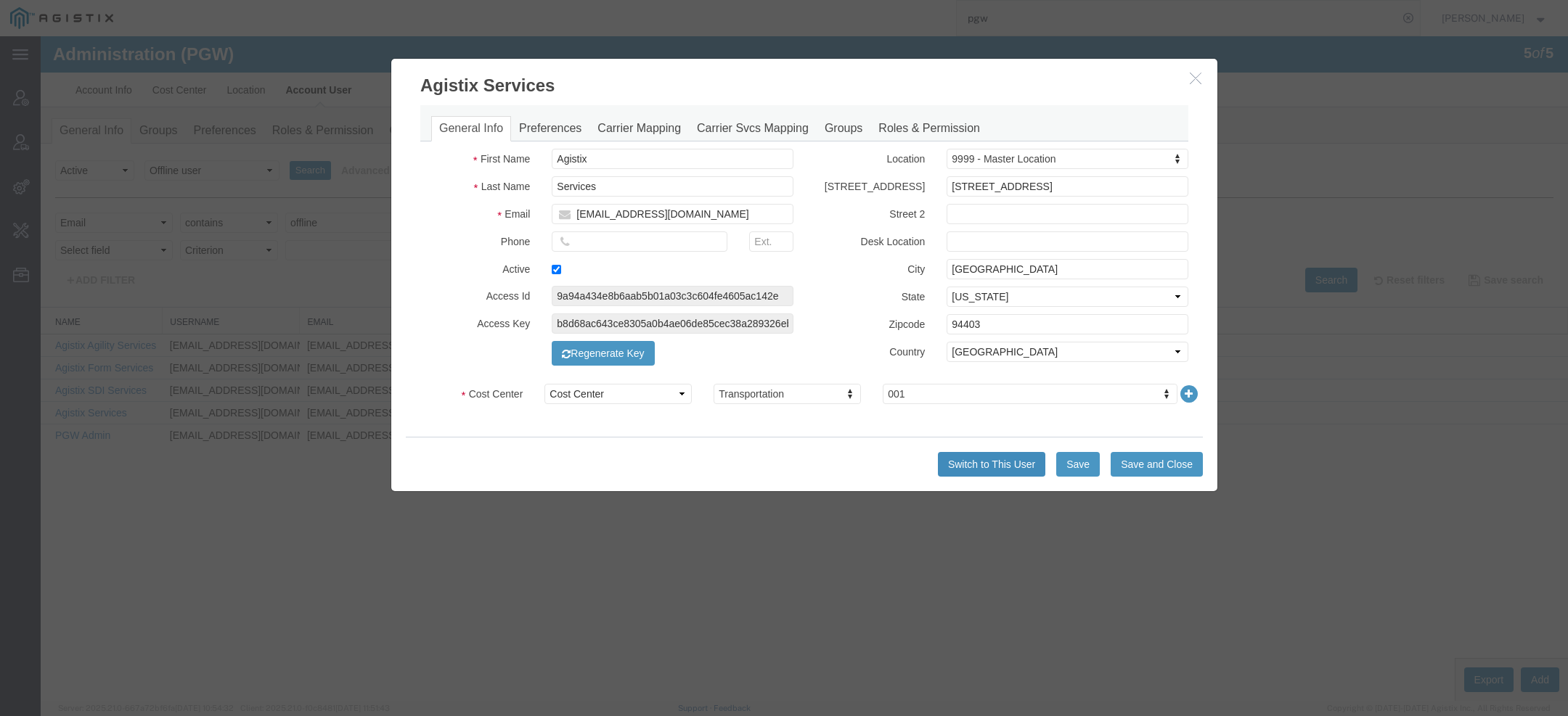
click at [980, 467] on button "Switch to This User" at bounding box center [991, 465] width 108 height 25
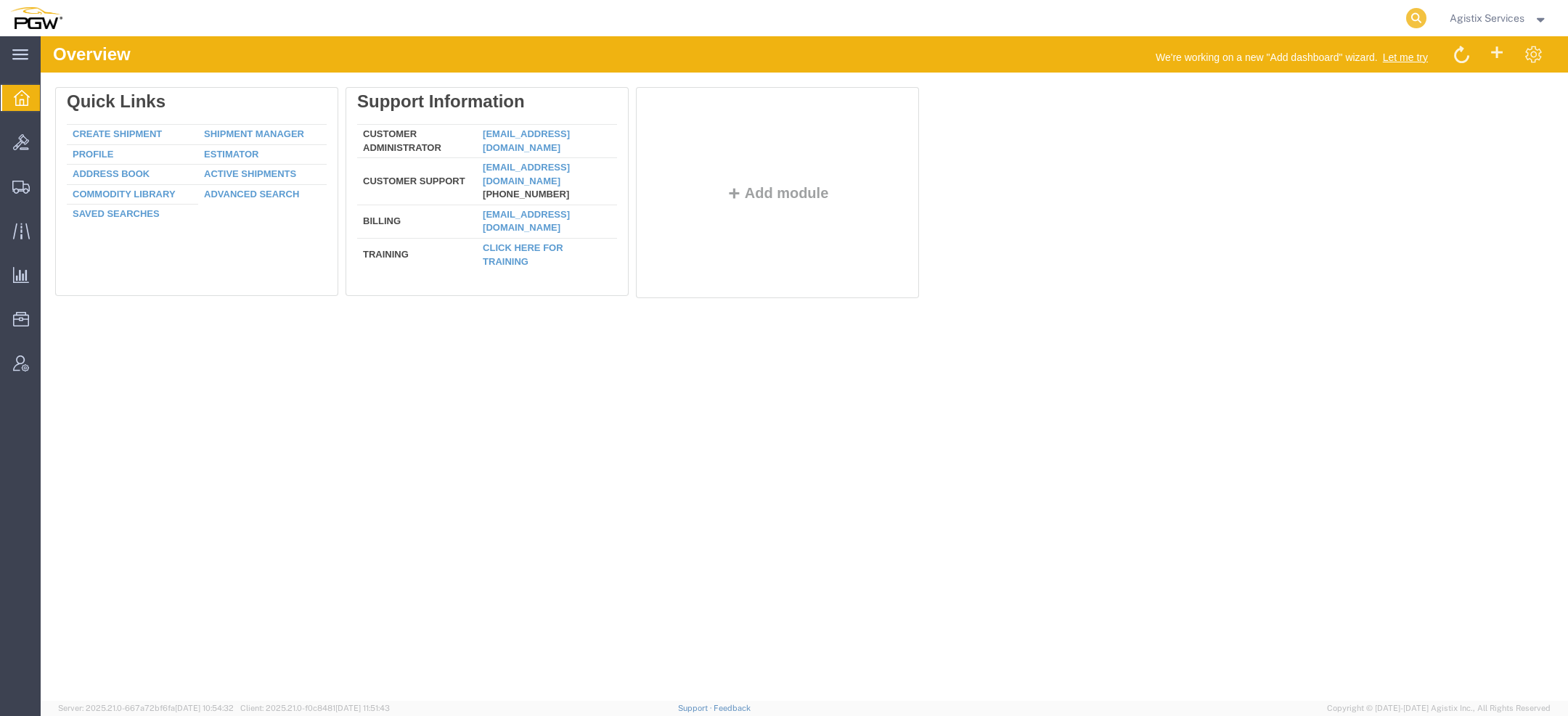
click at [1418, 18] on icon at bounding box center [1416, 18] width 20 height 20
paste input "57113110"
type input "57113110"
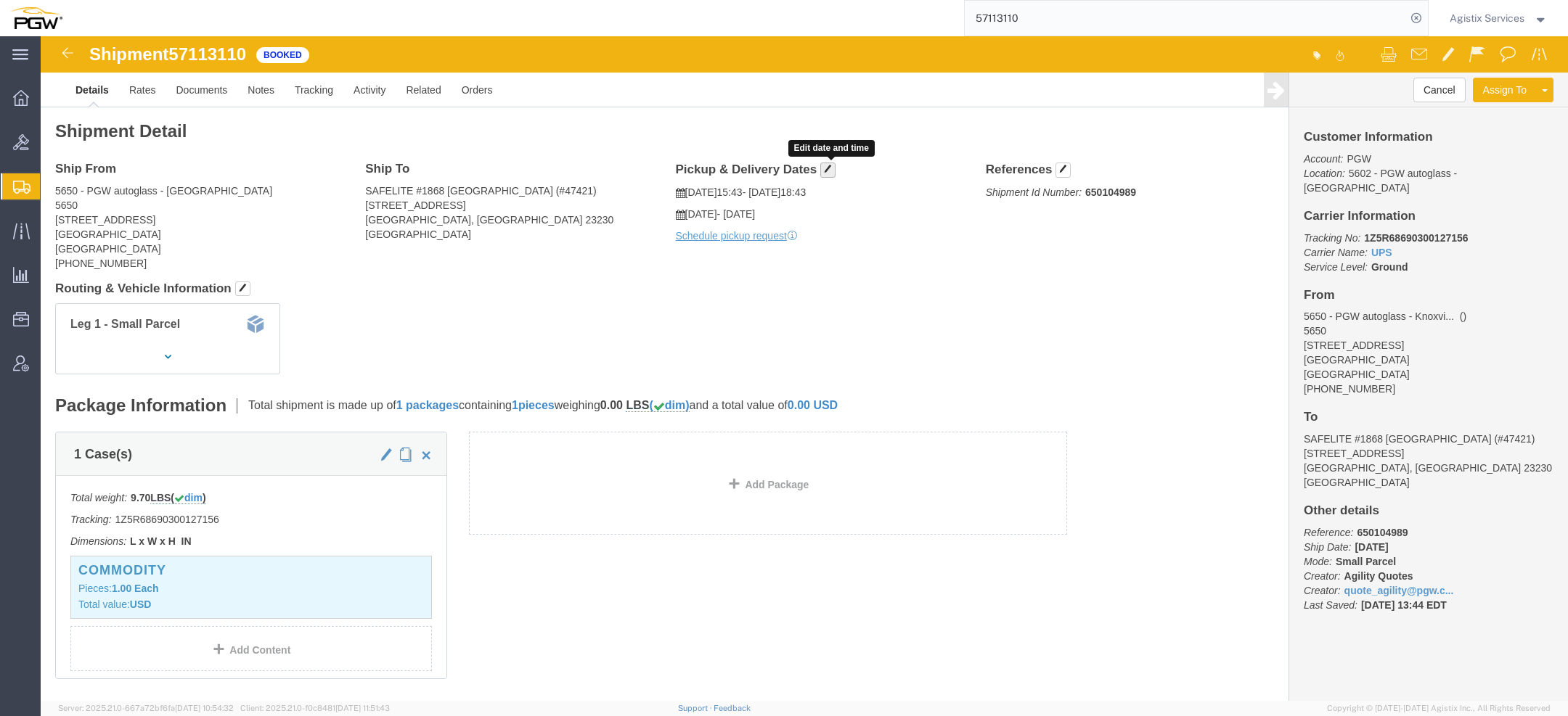
click span "button"
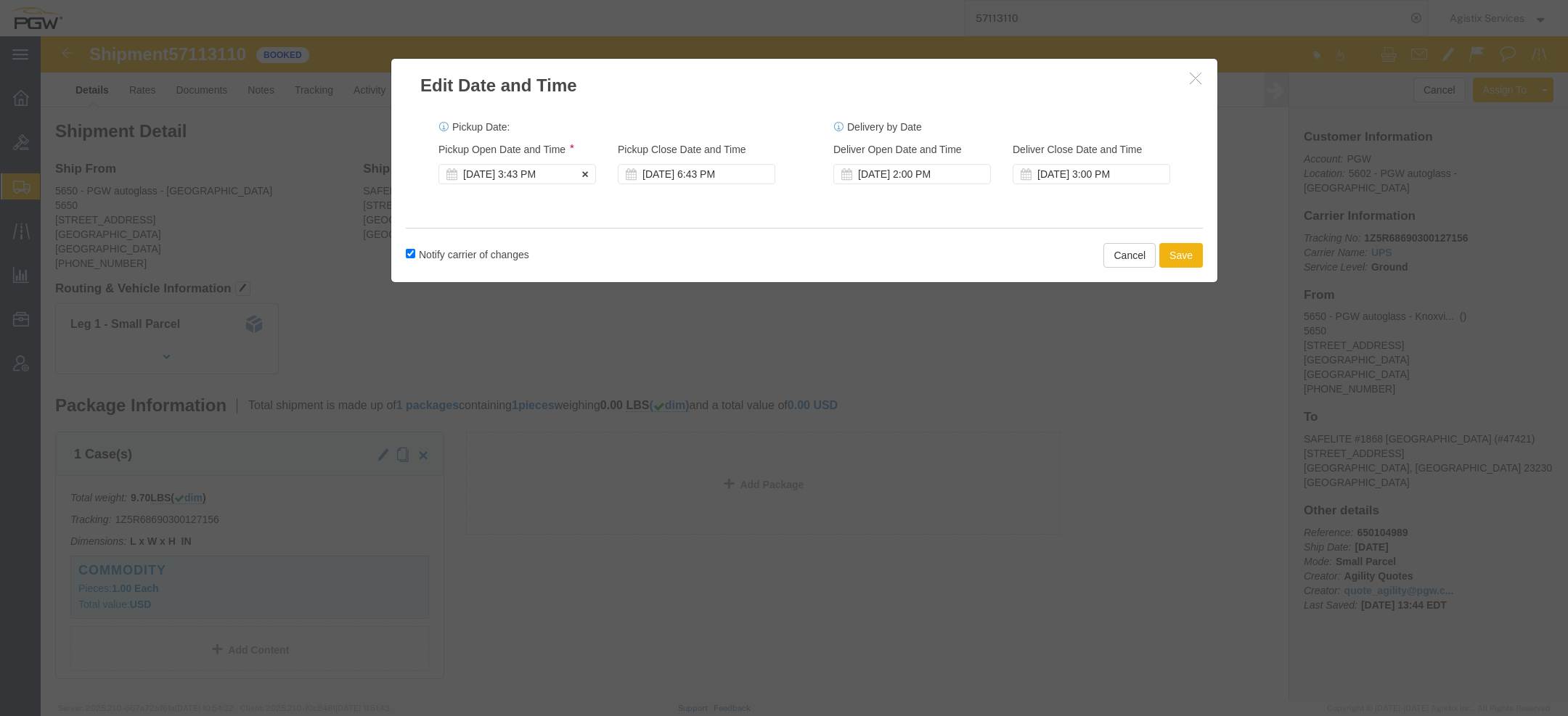
click div "[DATE] 3:43 PM"
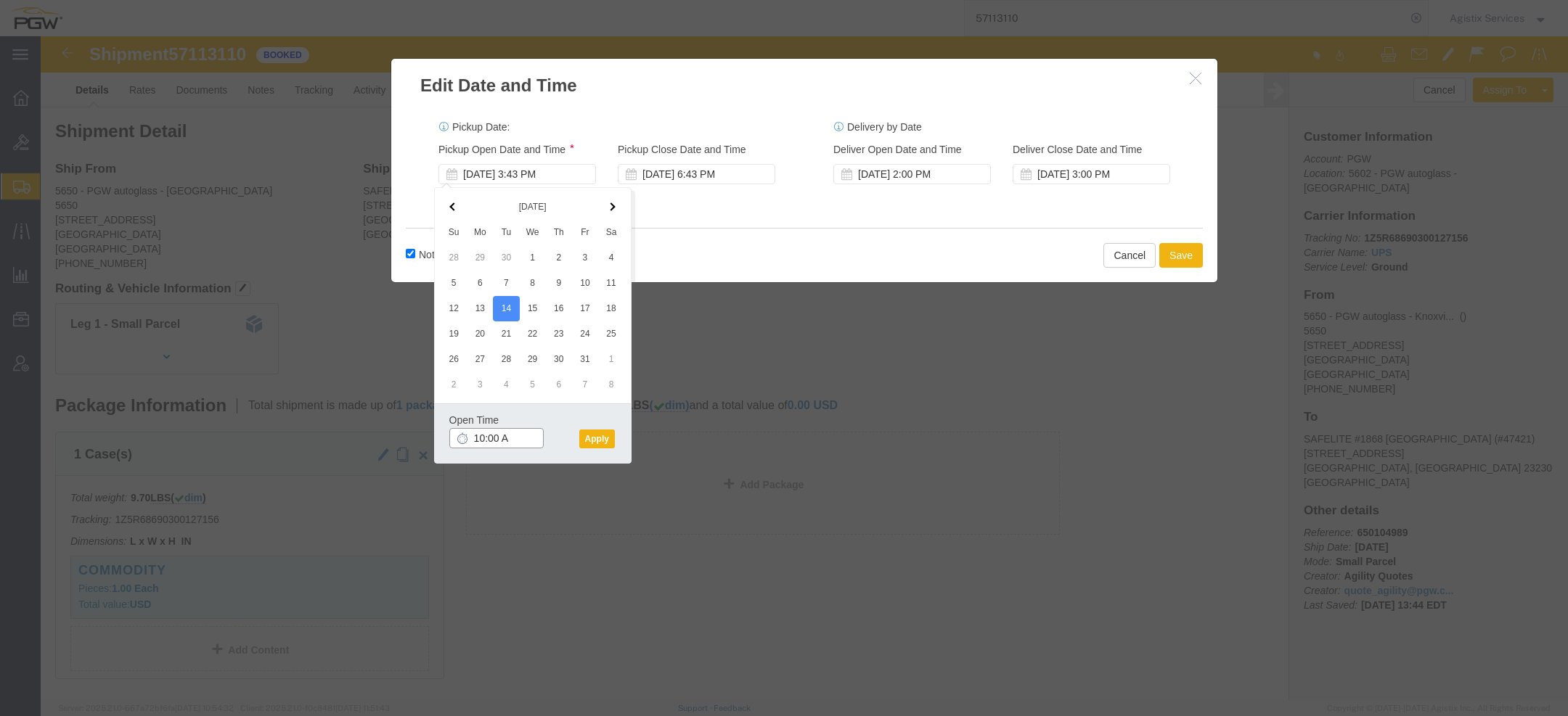
type input "10:00 AM"
click button "Apply"
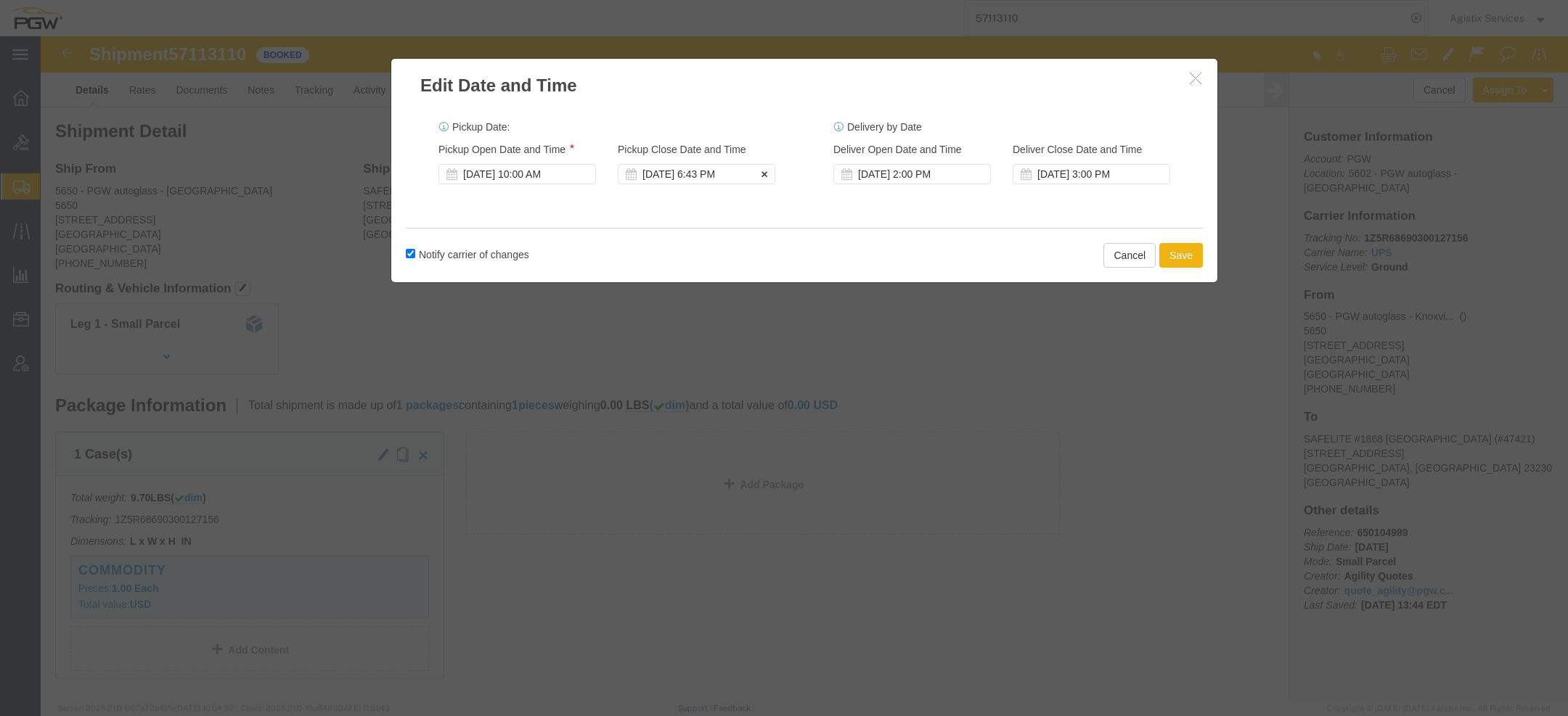
click div "[DATE] 6:43 PM"
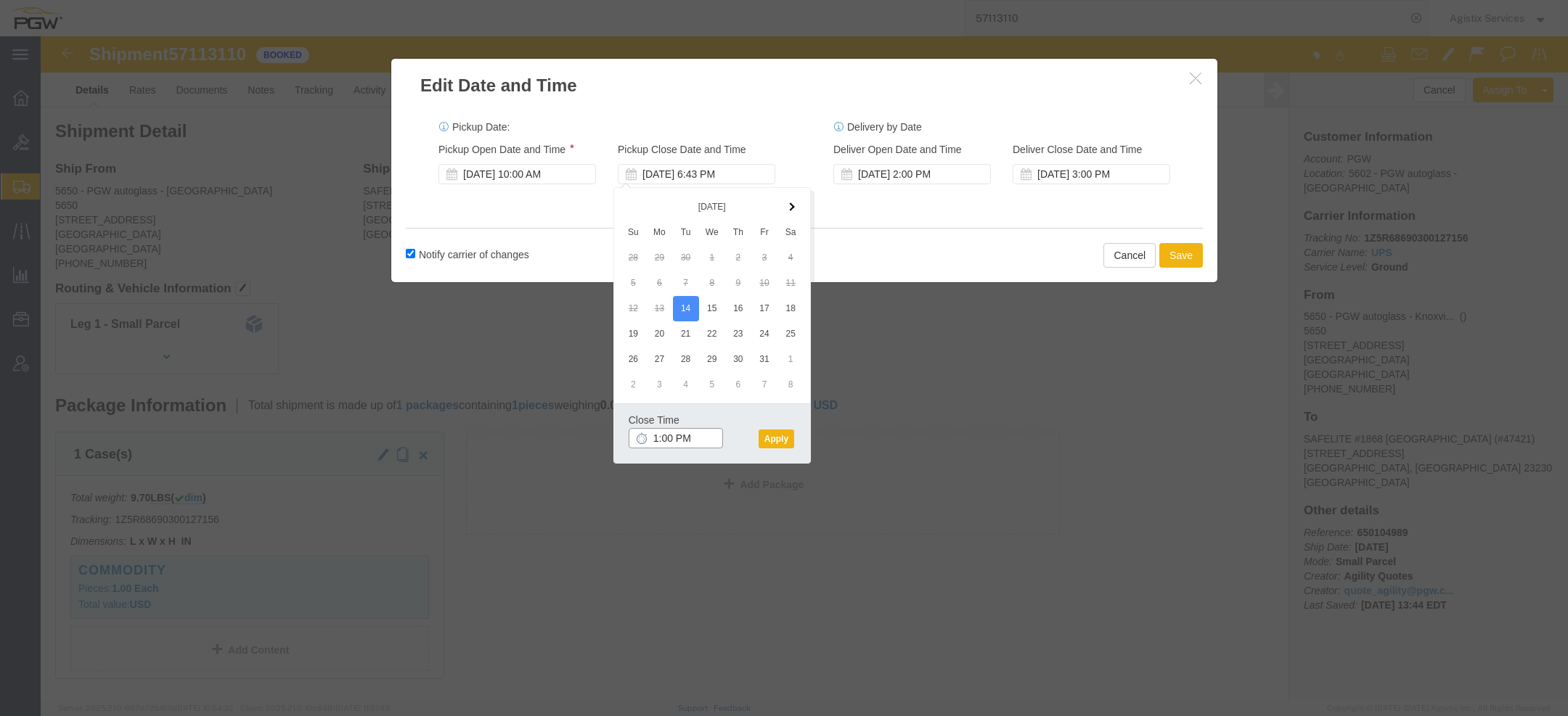
type input "1:00 PM"
click div "Close Time 1:00 PM [DATE] 6:43 PM - [DATE] 6:43 PM Cancel Apply"
click button "Apply"
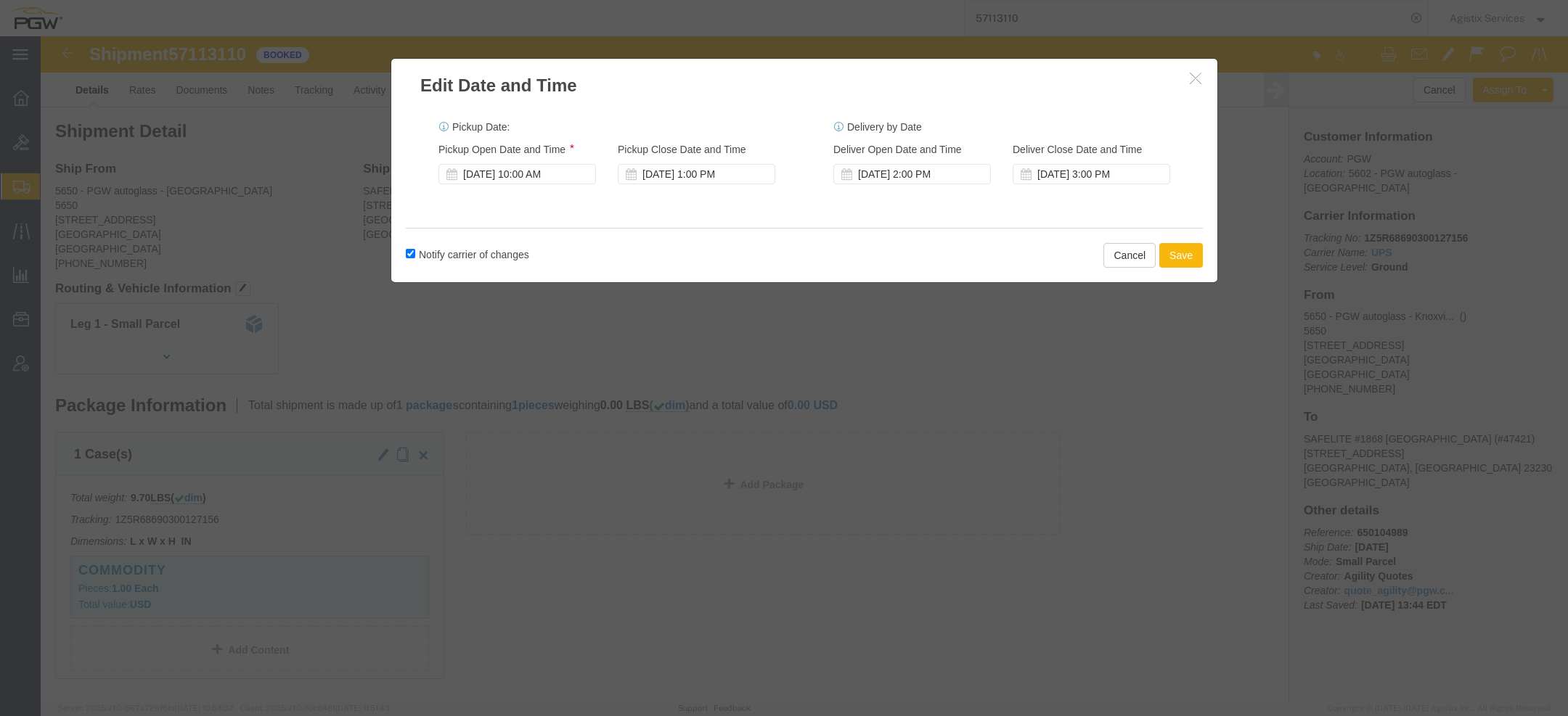
click button "Save"
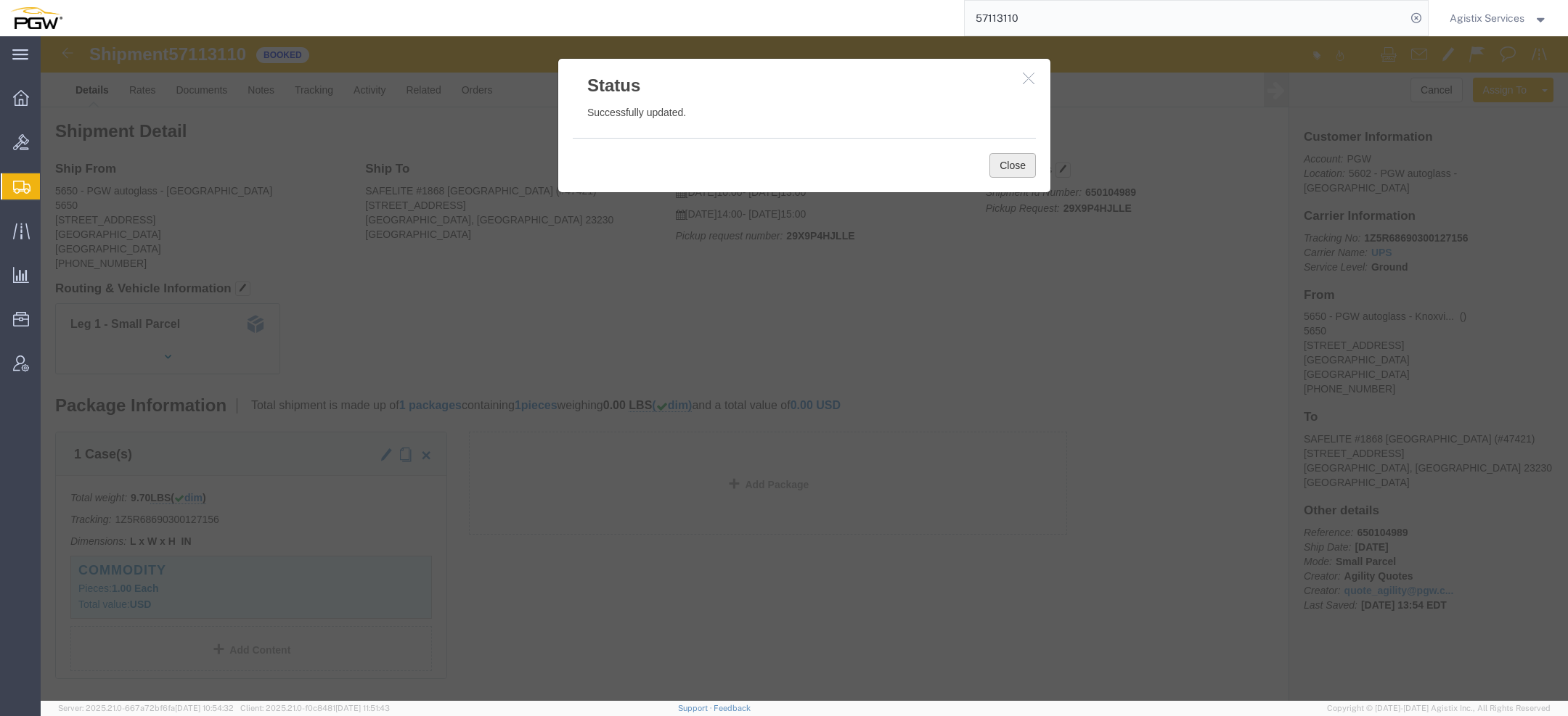
click button "Close"
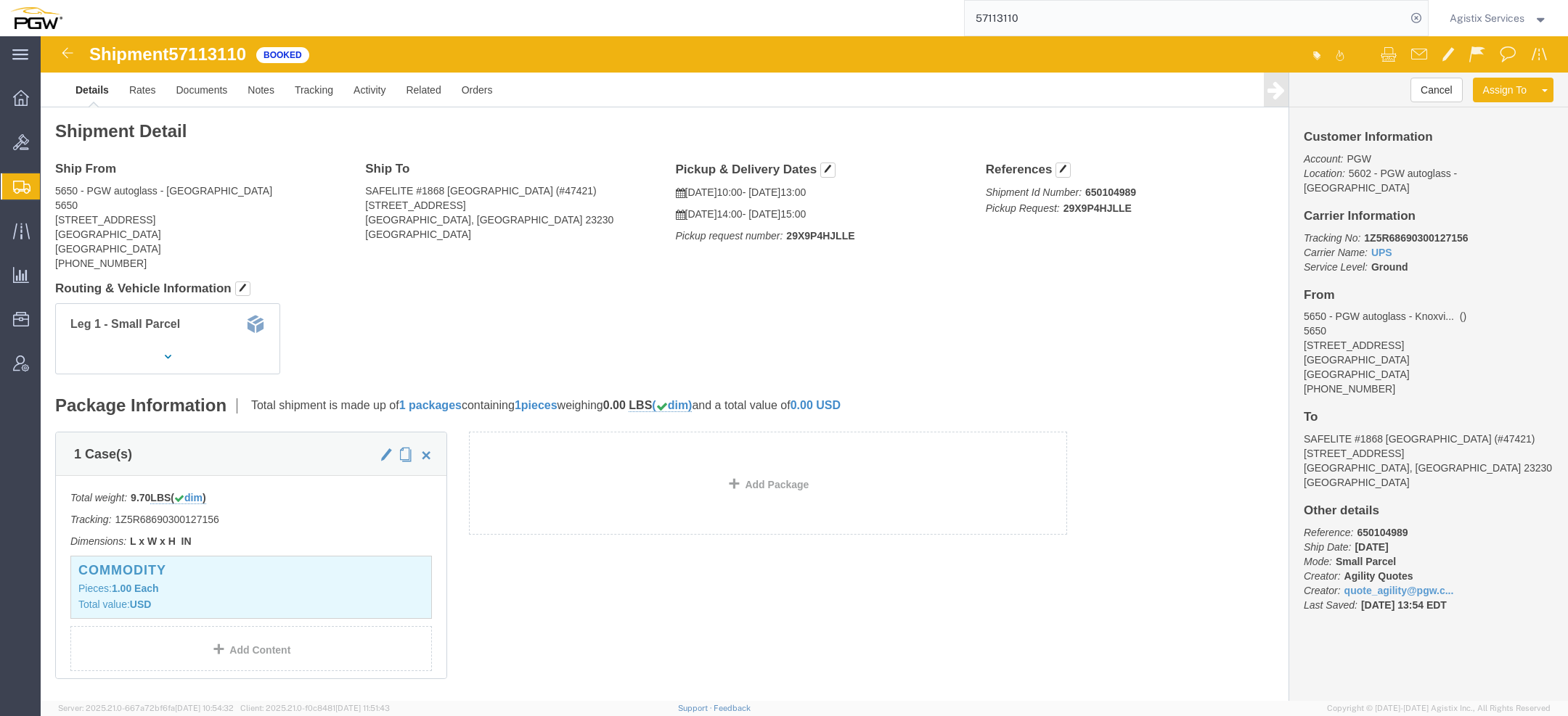
click at [1502, 19] on span "Agistix Services" at bounding box center [1487, 18] width 74 height 16
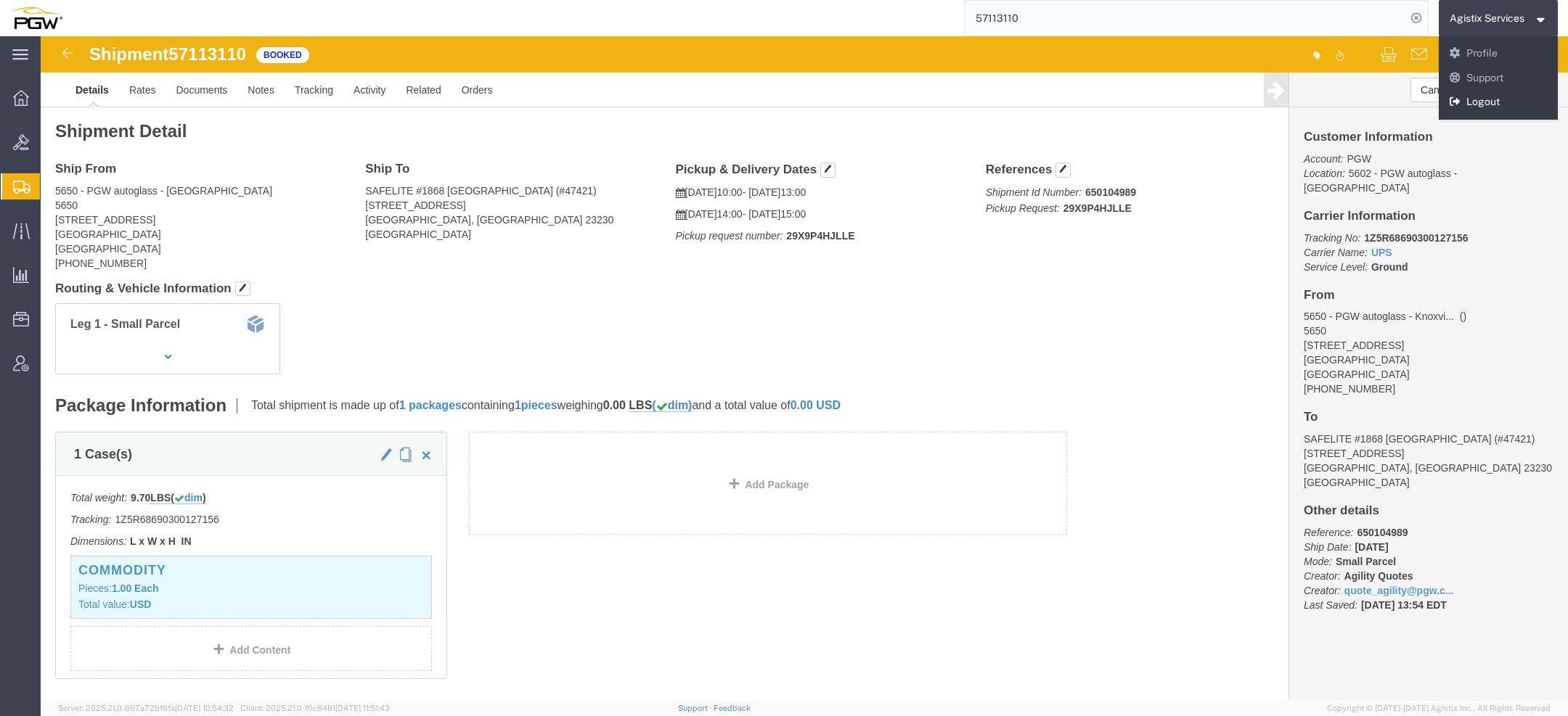
click at [1489, 105] on link "Logout" at bounding box center [1499, 103] width 120 height 25
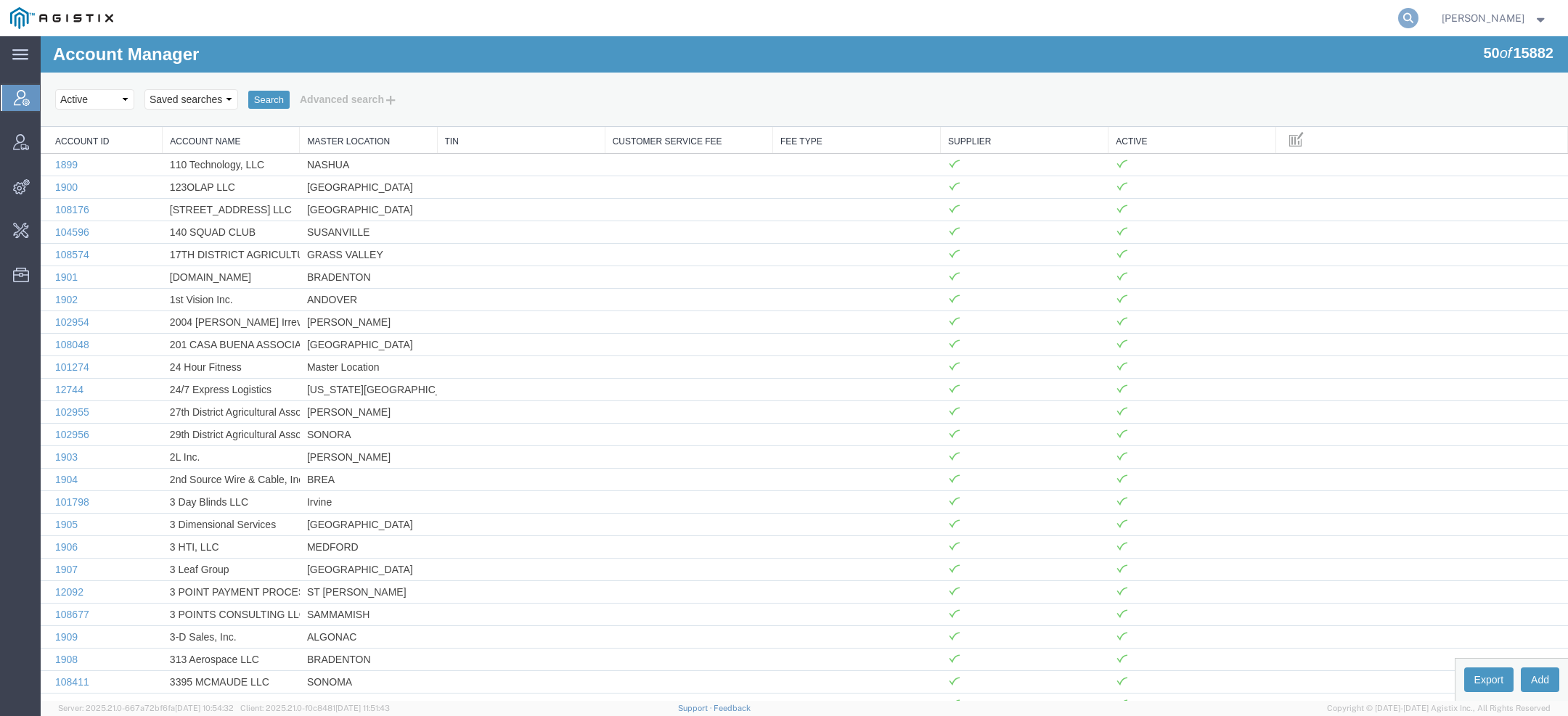
click at [1408, 13] on icon at bounding box center [1408, 18] width 20 height 20
type input "accord bio"
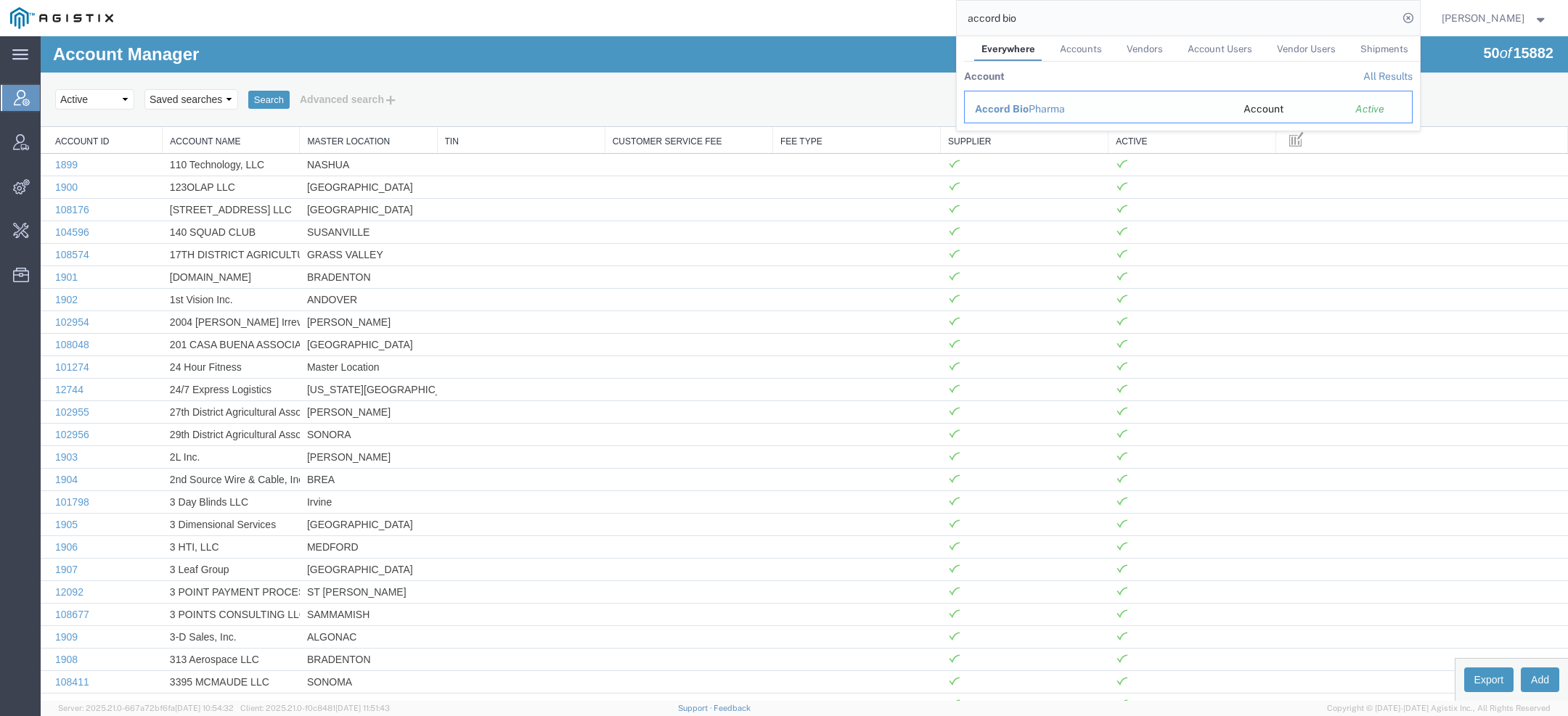
click at [1013, 106] on span "Accord Bio" at bounding box center [1002, 109] width 53 height 12
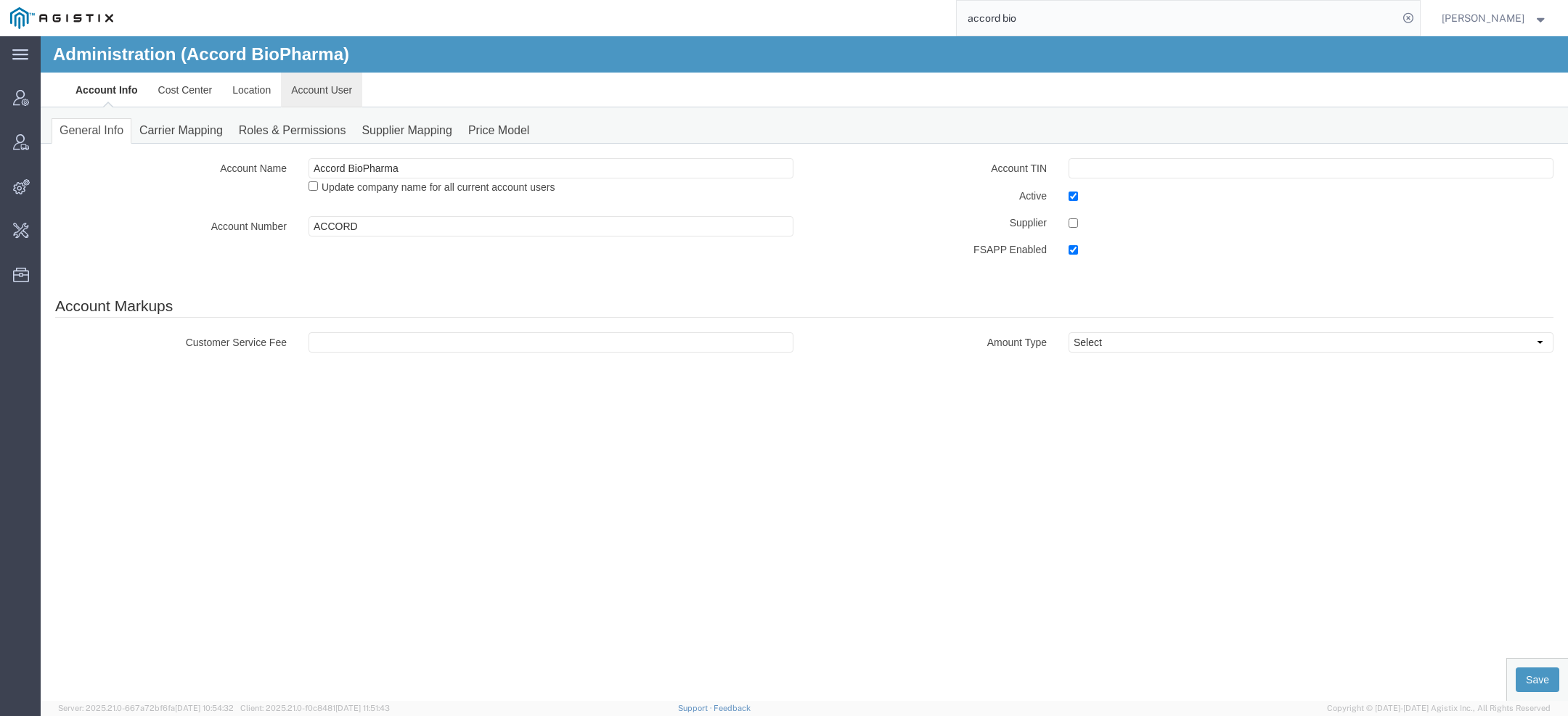
click at [325, 104] on link "Account User" at bounding box center [321, 90] width 81 height 35
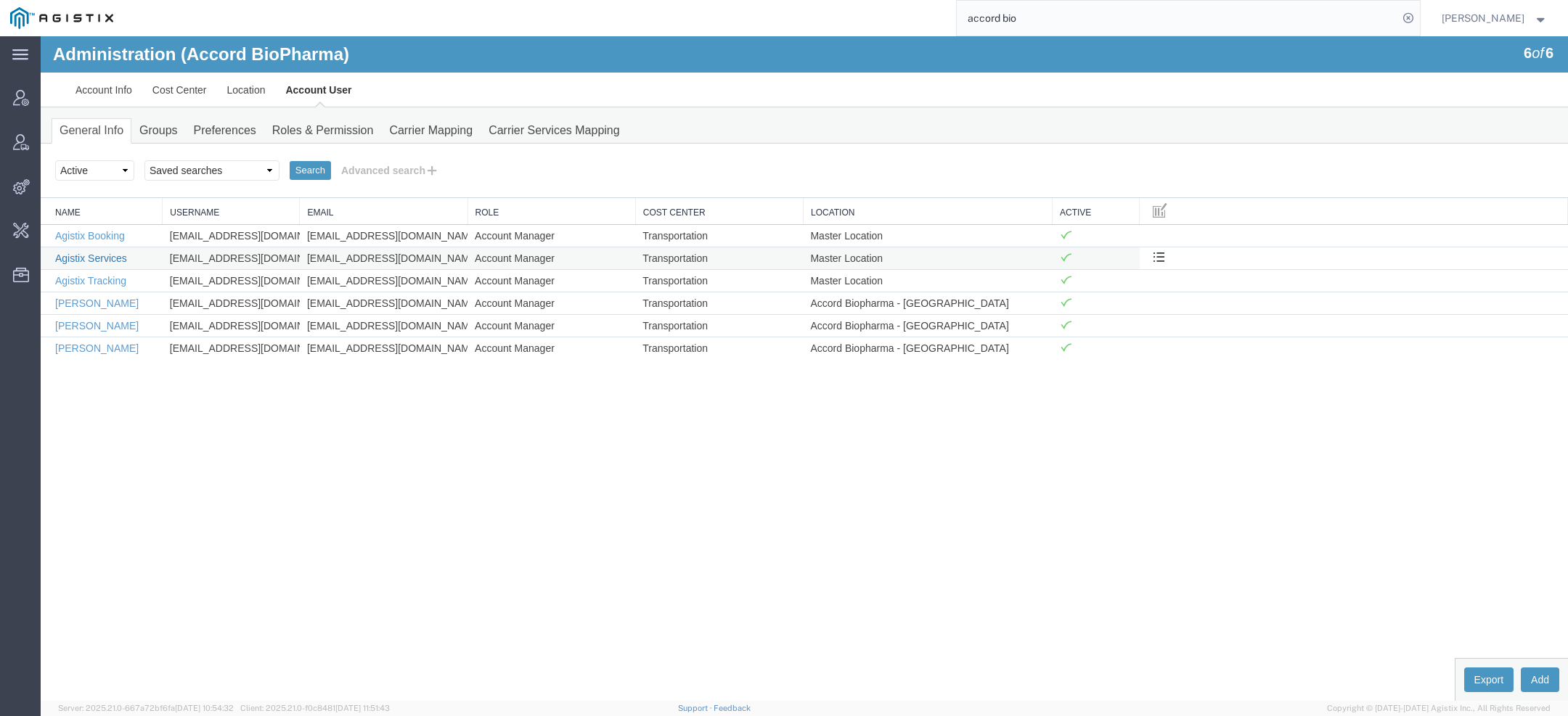
click at [113, 256] on link "Agistix Services" at bounding box center [91, 258] width 72 height 12
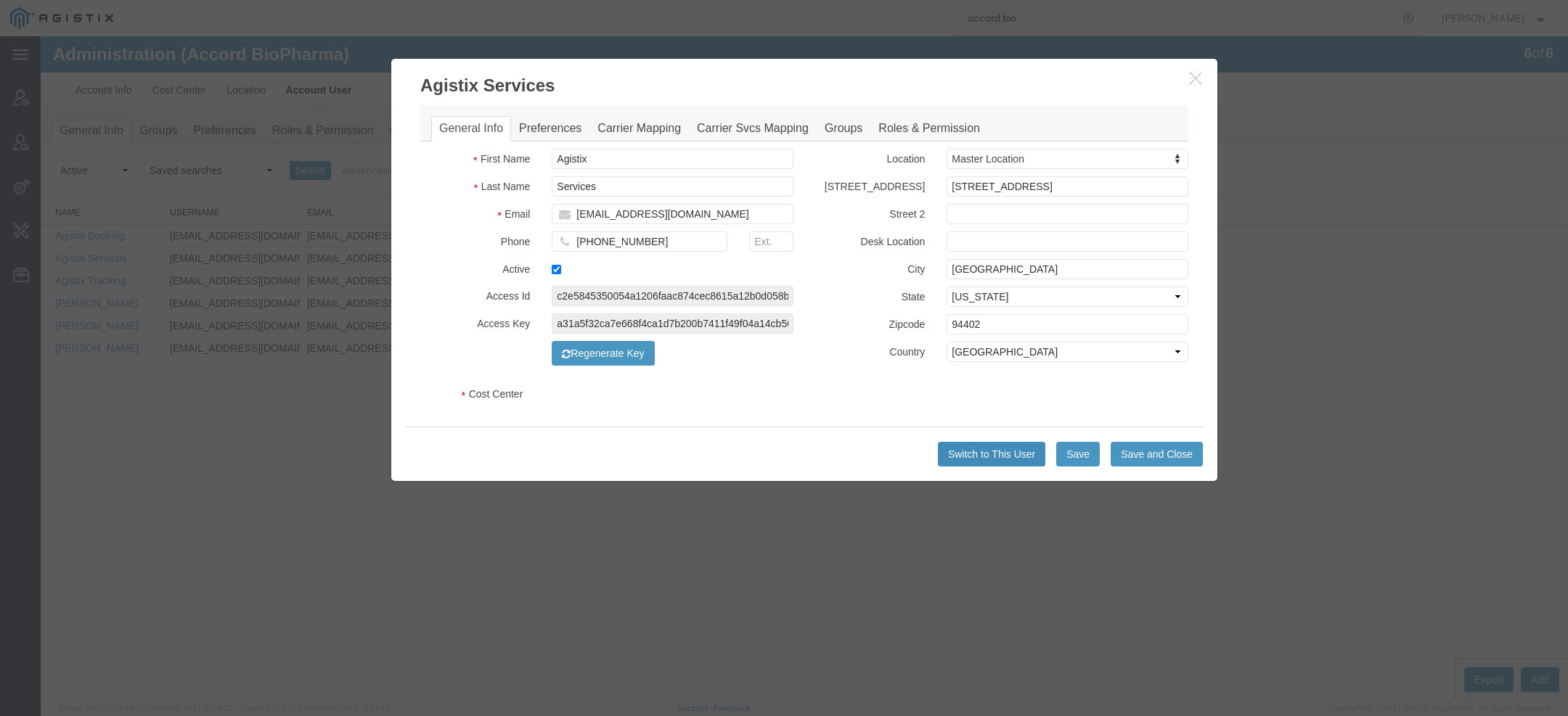
click at [982, 463] on button "Switch to This User" at bounding box center [991, 454] width 108 height 25
select select "COSTCENTER"
select select "2347869"
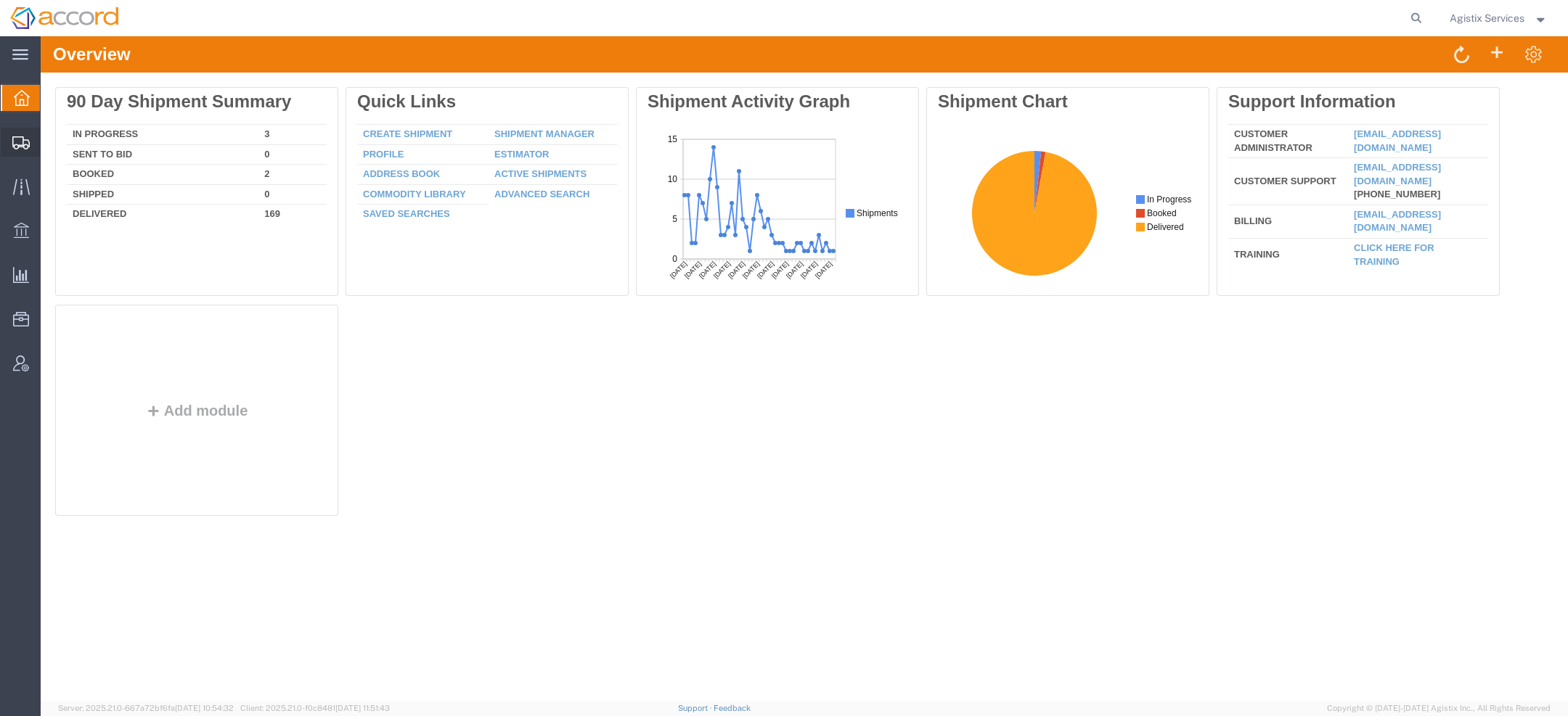
click at [0, 0] on span "Create Shipment" at bounding box center [0, 0] width 0 height 0
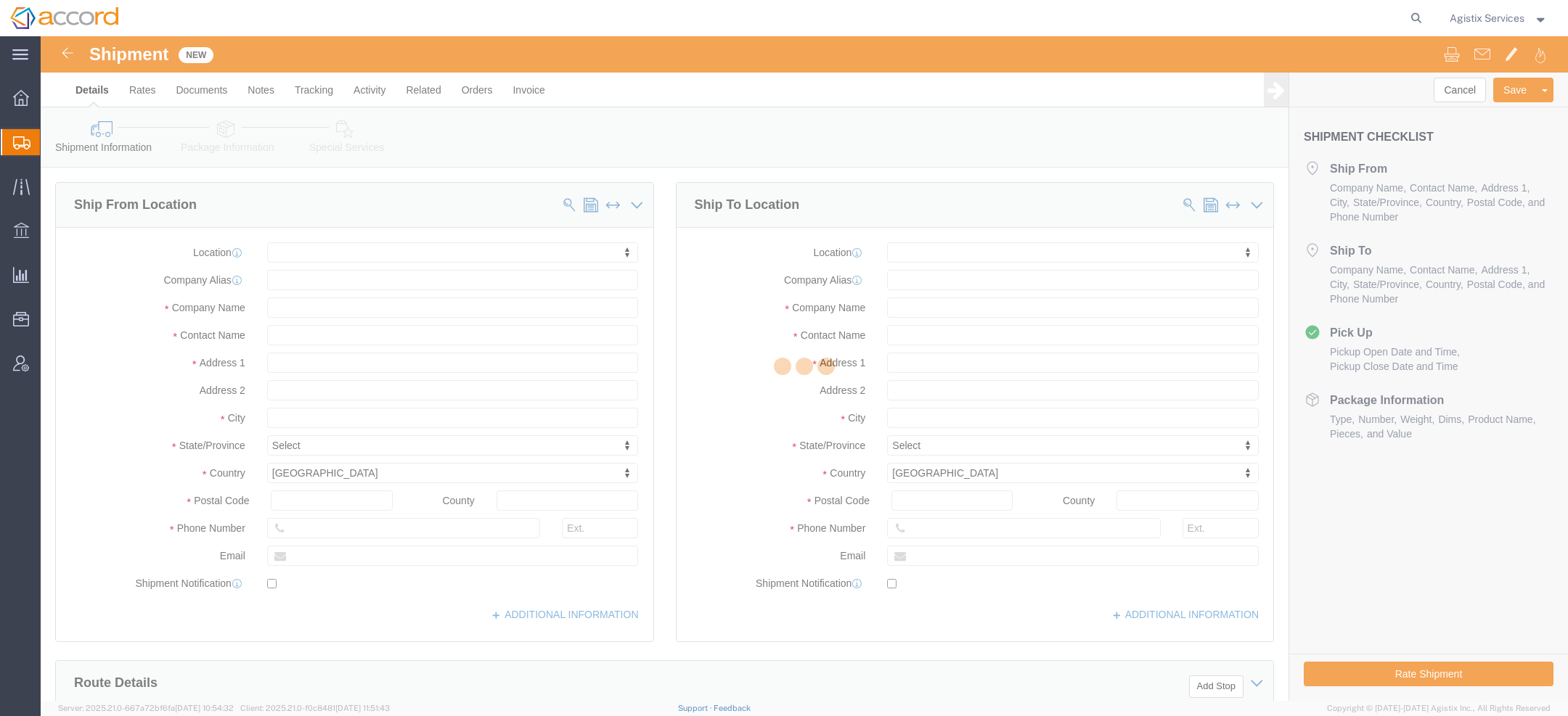
select select
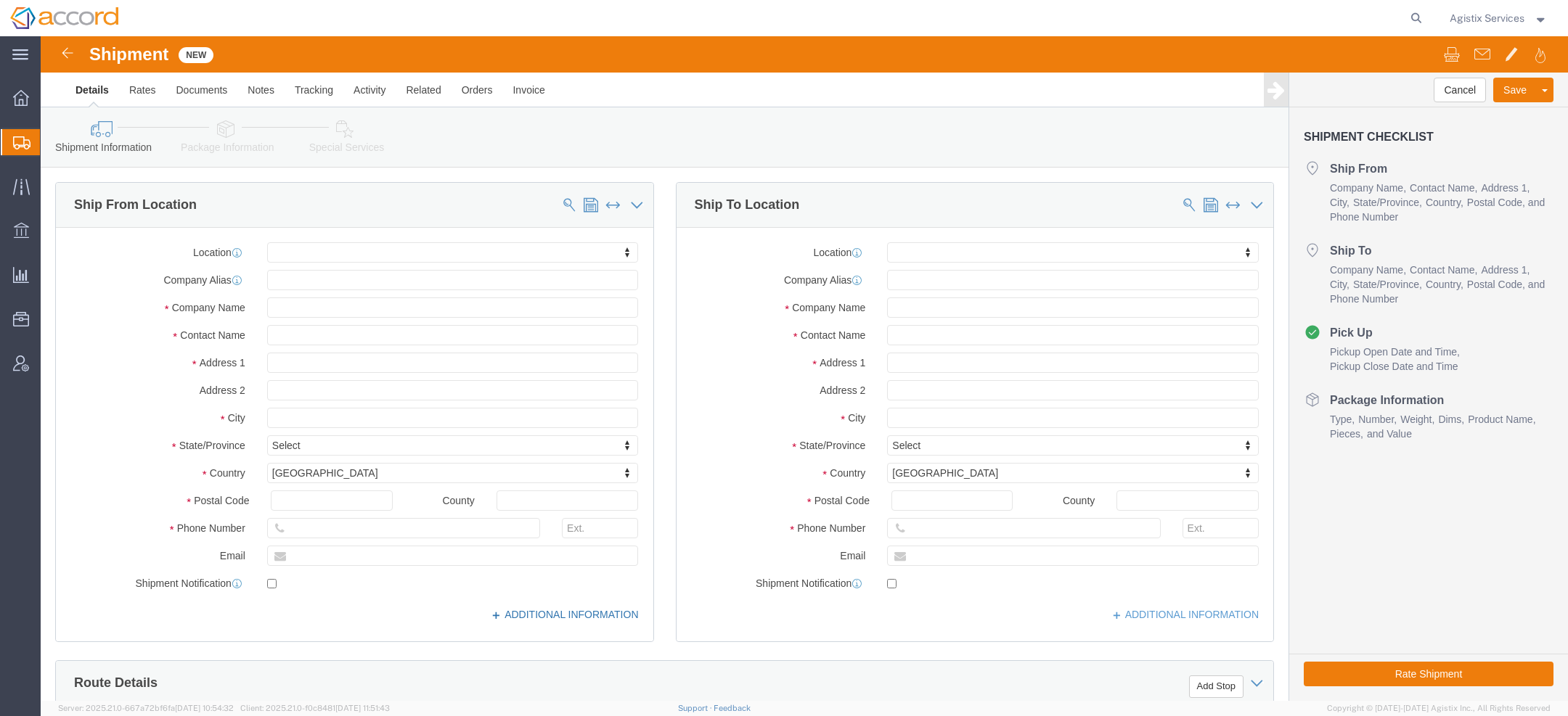
click link "ADDITIONAL INFORMATION"
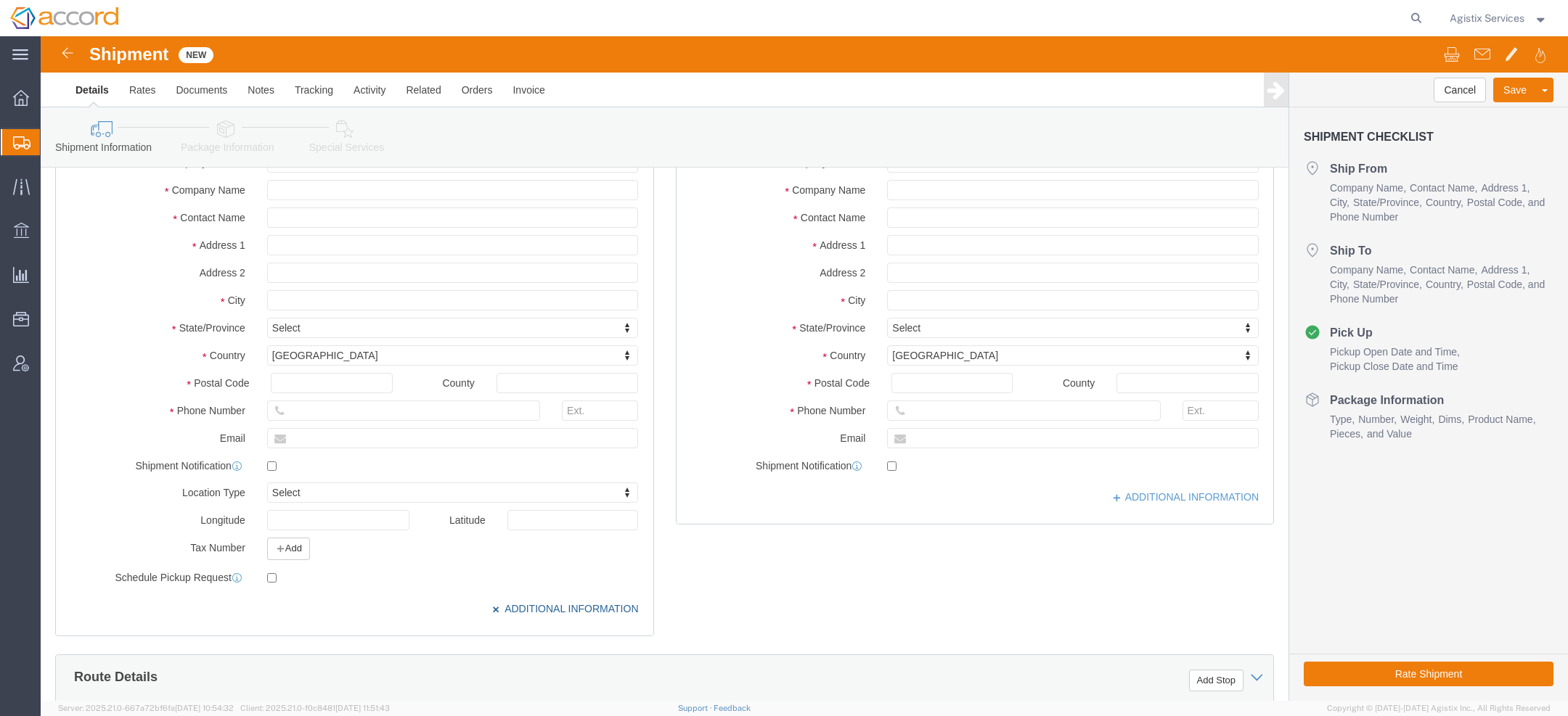
scroll to position [116, 0]
click button "Add"
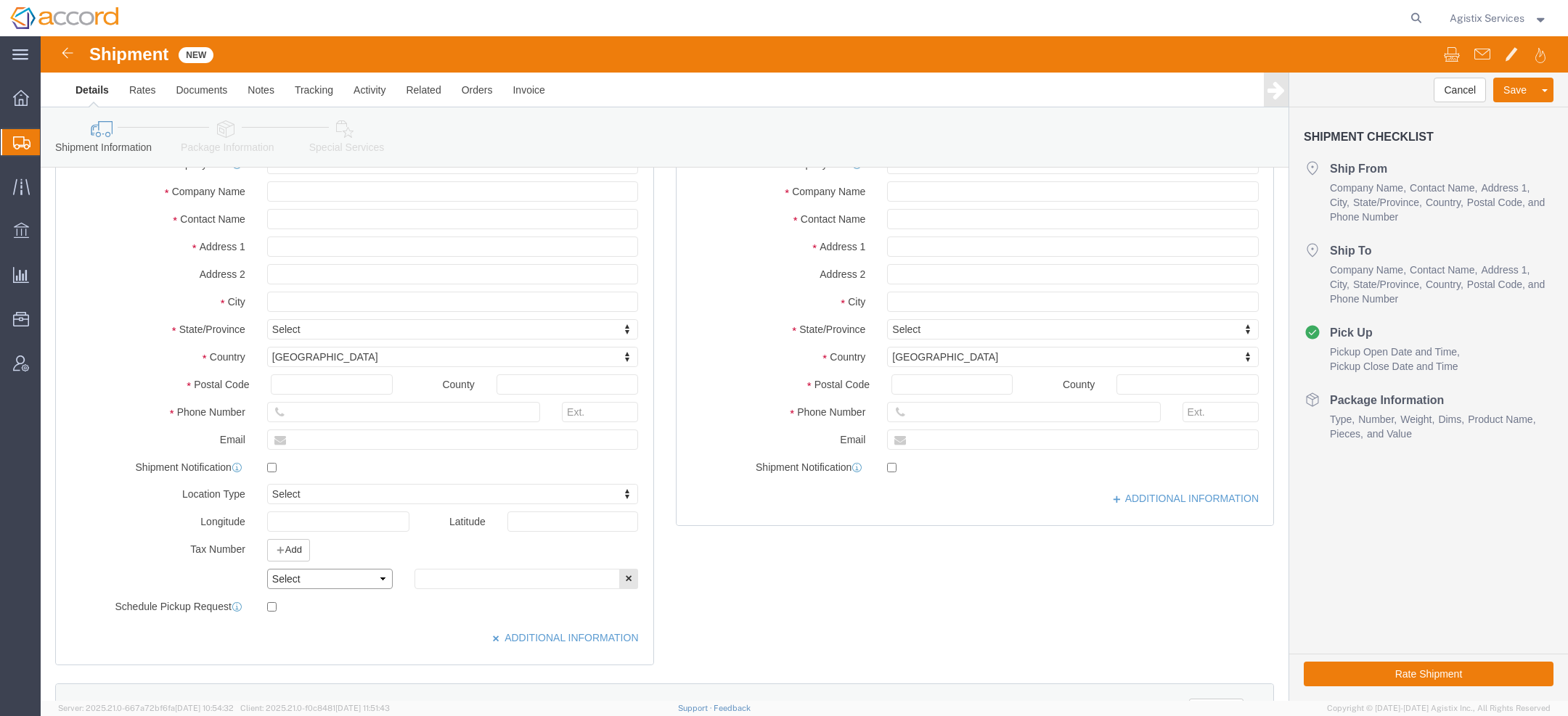
click select "Select EIN EORI TIN VAT Other"
drag, startPoint x: 270, startPoint y: 541, endPoint x: 203, endPoint y: 510, distance: 73.8
click label "Tax Number"
copy label "Tax Number"
click select "Select EIN EORI TIN VAT Other"
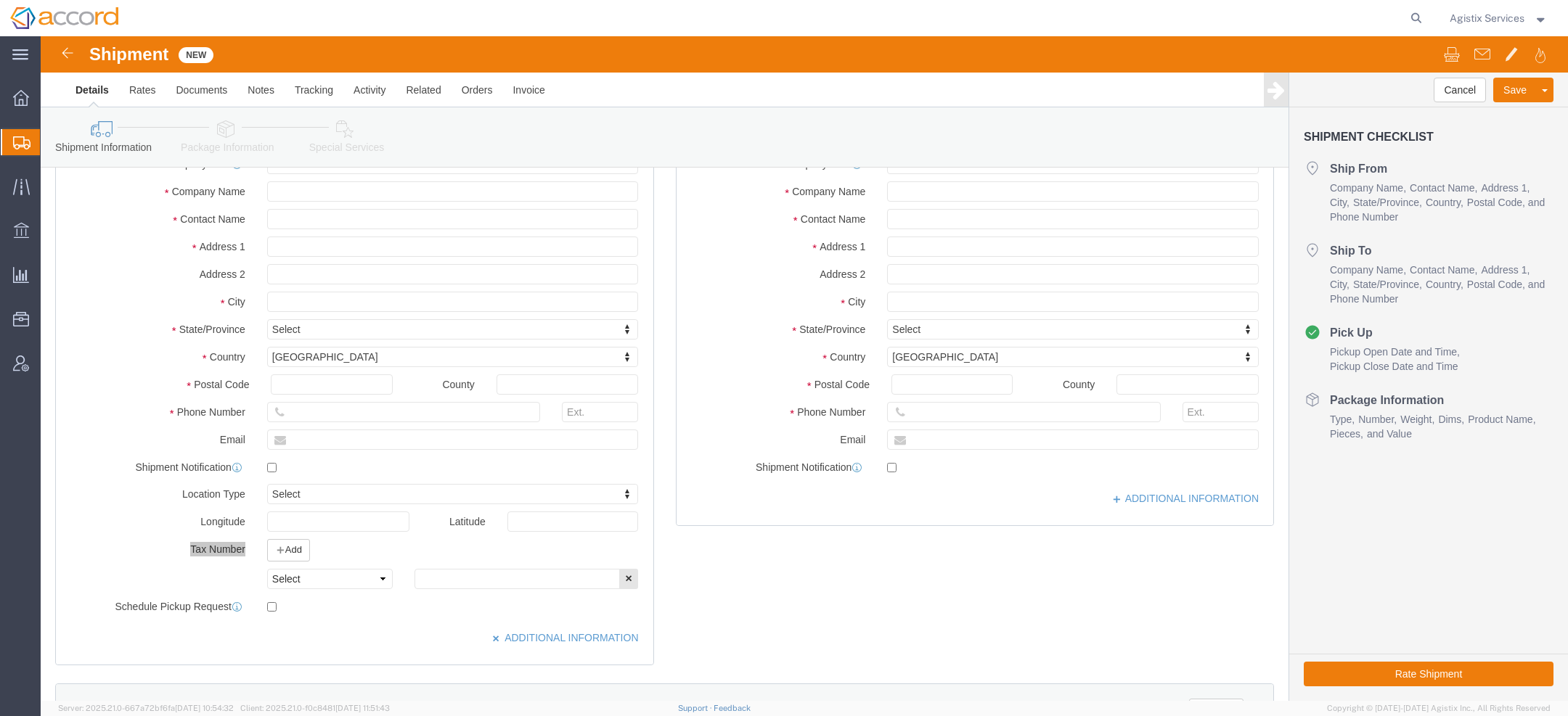
click at [1499, 16] on span "Agistix Services" at bounding box center [1487, 18] width 74 height 16
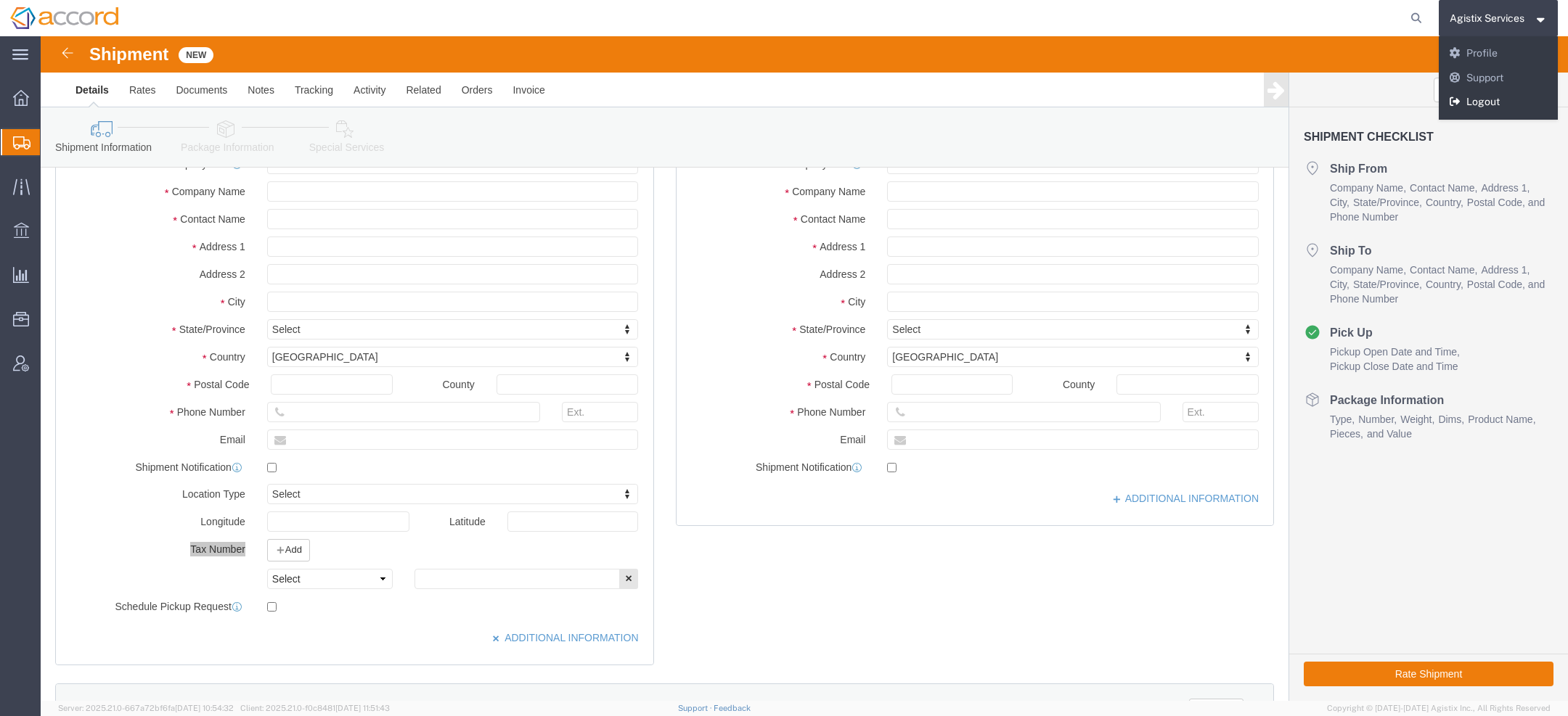
click at [1482, 111] on link "Logout" at bounding box center [1499, 103] width 120 height 25
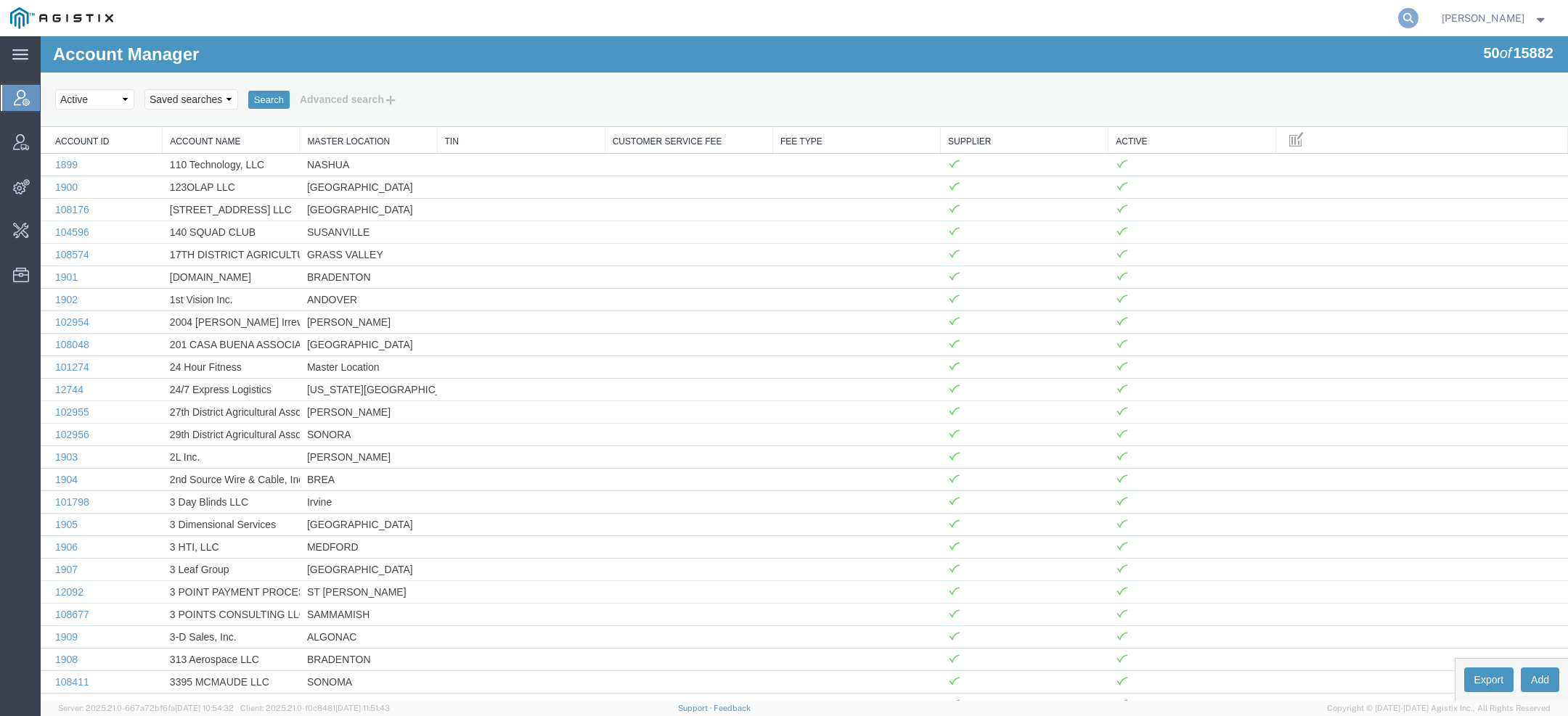
click at [1414, 19] on icon at bounding box center [1408, 18] width 20 height 20
paste input "[EMAIL_ADDRESS][DOMAIN_NAME]"
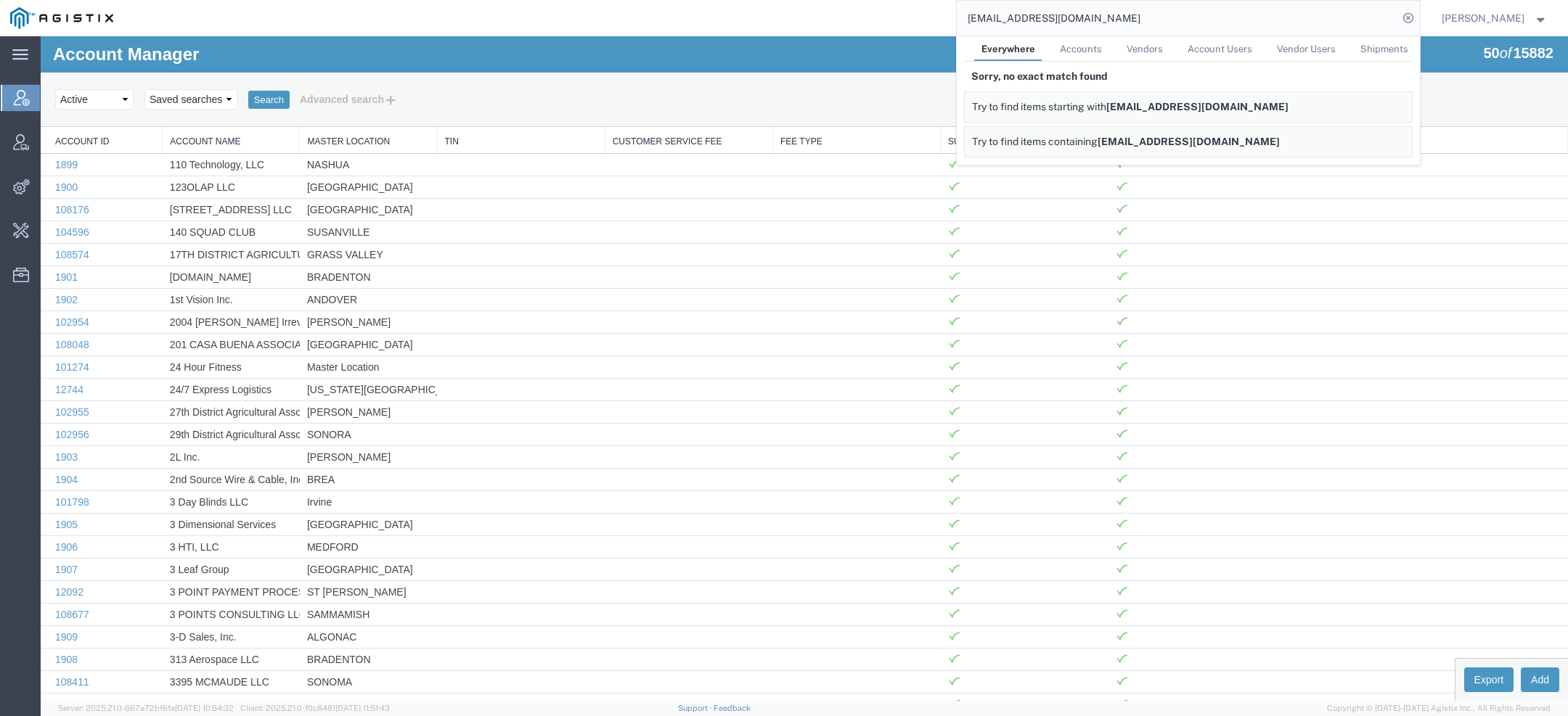
drag, startPoint x: 1056, startPoint y: 23, endPoint x: 918, endPoint y: 23, distance: 138.0
click at [944, 23] on div "[EMAIL_ADDRESS][DOMAIN_NAME] Everywhere Accounts Vendors Account Users Vendor U…" at bounding box center [771, 18] width 1296 height 36
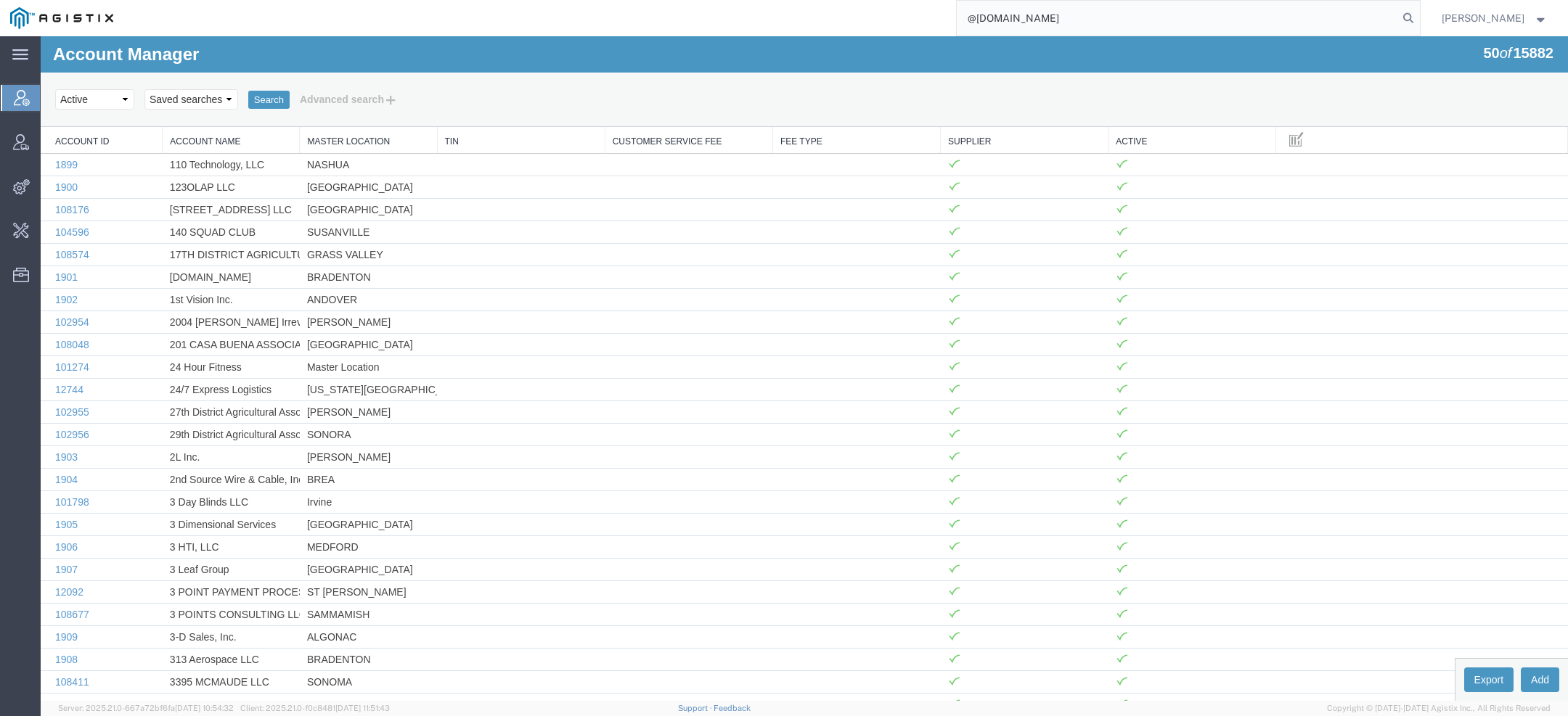
type input "@[DOMAIN_NAME]"
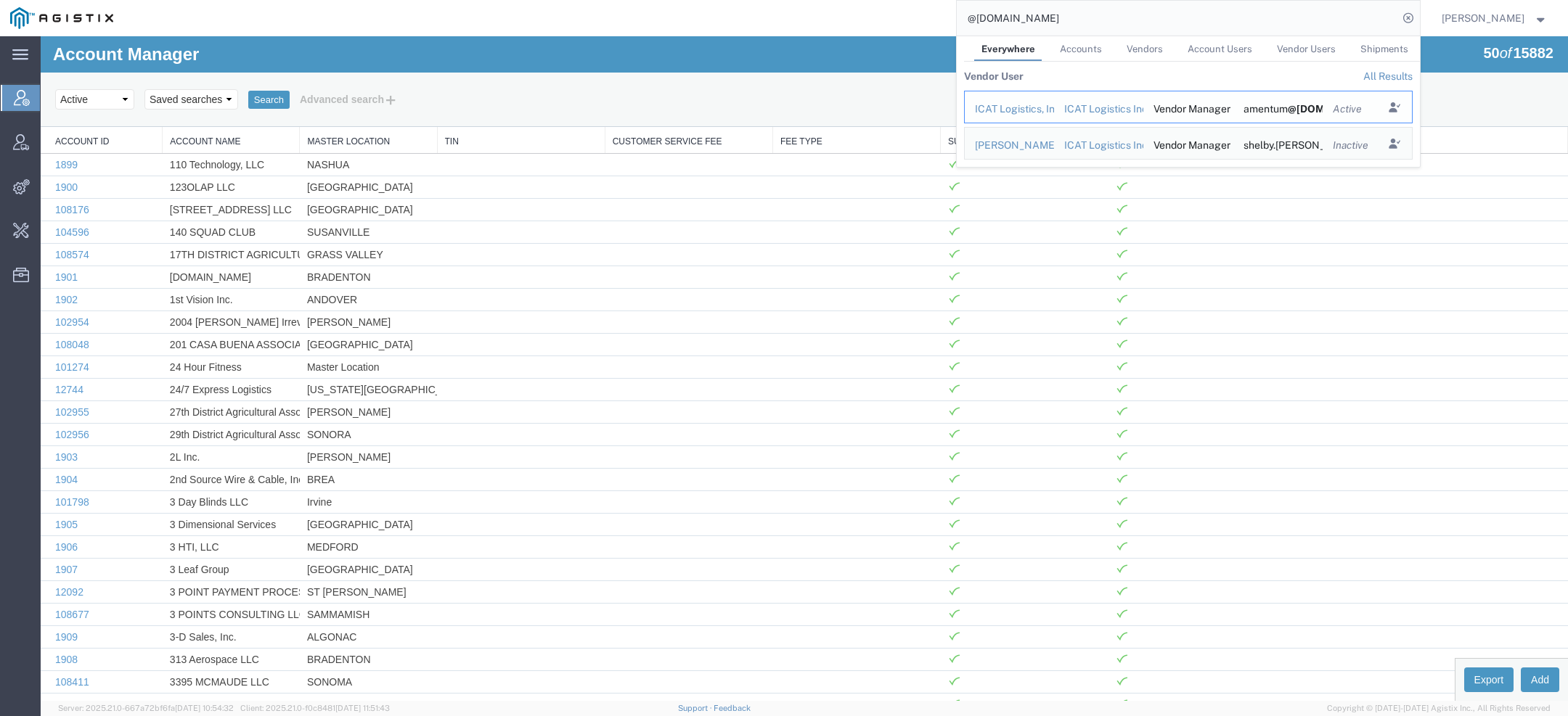
drag, startPoint x: 1016, startPoint y: 109, endPoint x: 975, endPoint y: 73, distance: 54.6
click at [1016, 109] on div "ICAT Logistics, Inc." at bounding box center [1010, 109] width 69 height 15
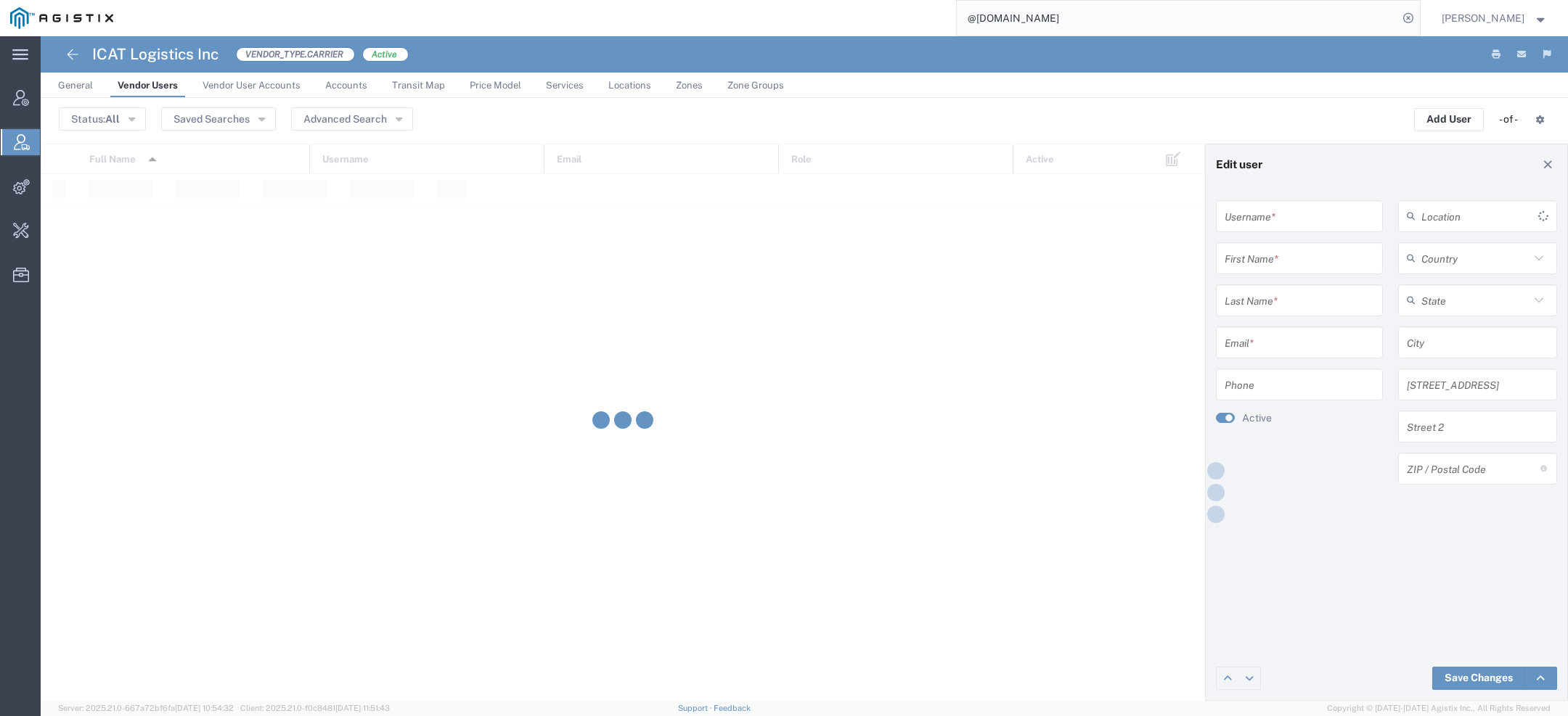
type input "amentum@icatlogistics.com"
type input "ICAT"
type input "Logistics, Inc."
type input "amentum@icatlogistics.com"
type input "443-459-8114"
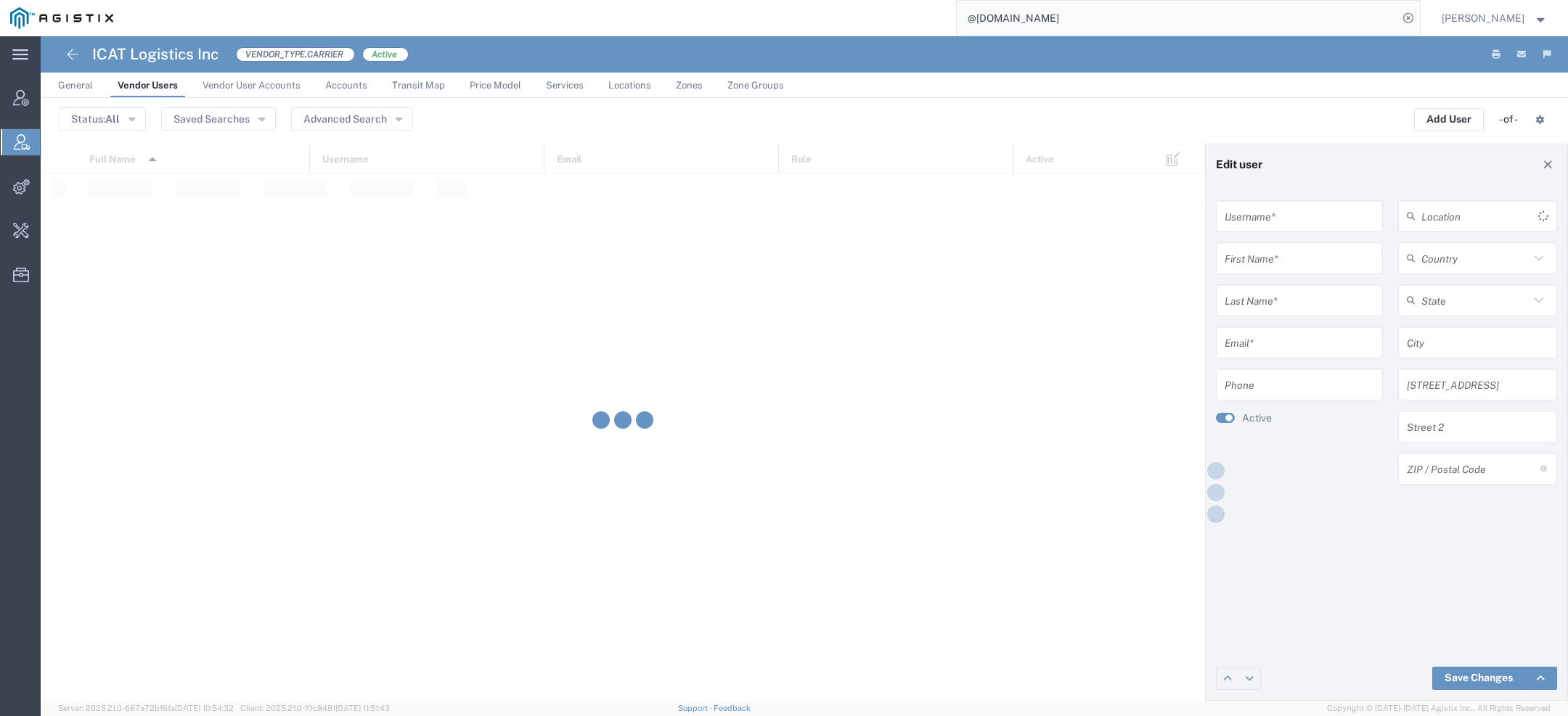
type input "United States"
type input "Elkridge"
type input "6805 Douglas Legum Blvd"
type input "21075"
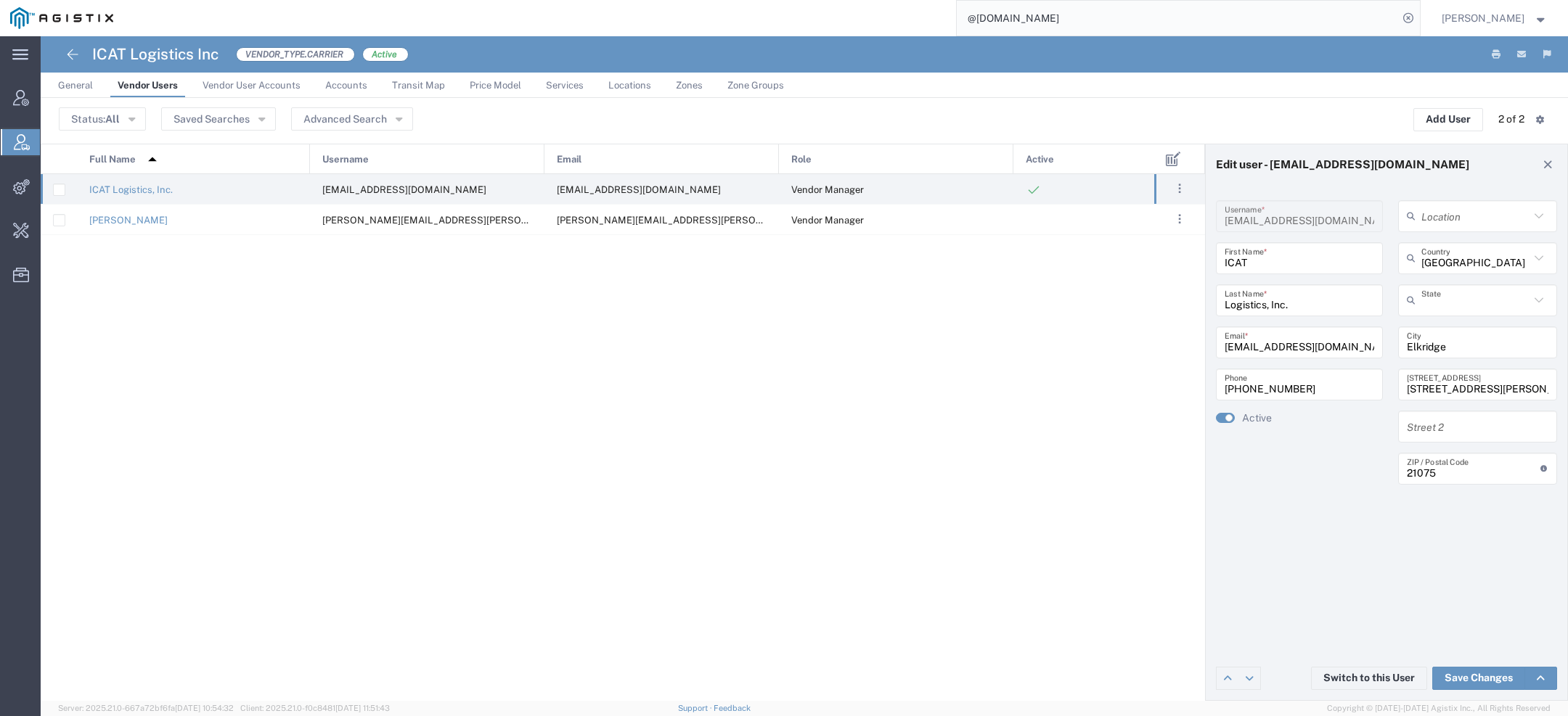
type input "Maryland"
